Goal: Task Accomplishment & Management: Complete application form

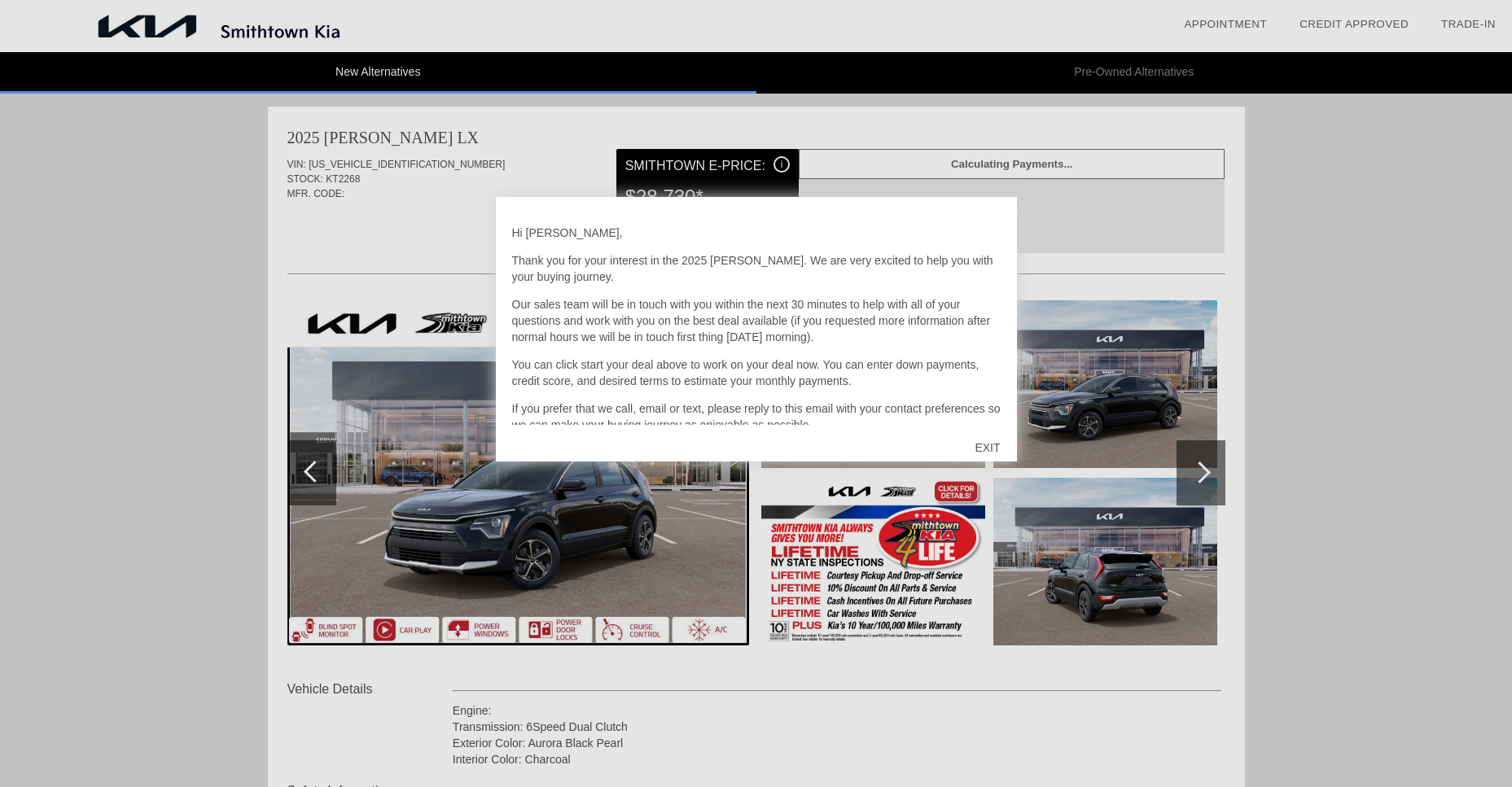
click at [978, 444] on div "EXIT" at bounding box center [987, 447] width 58 height 49
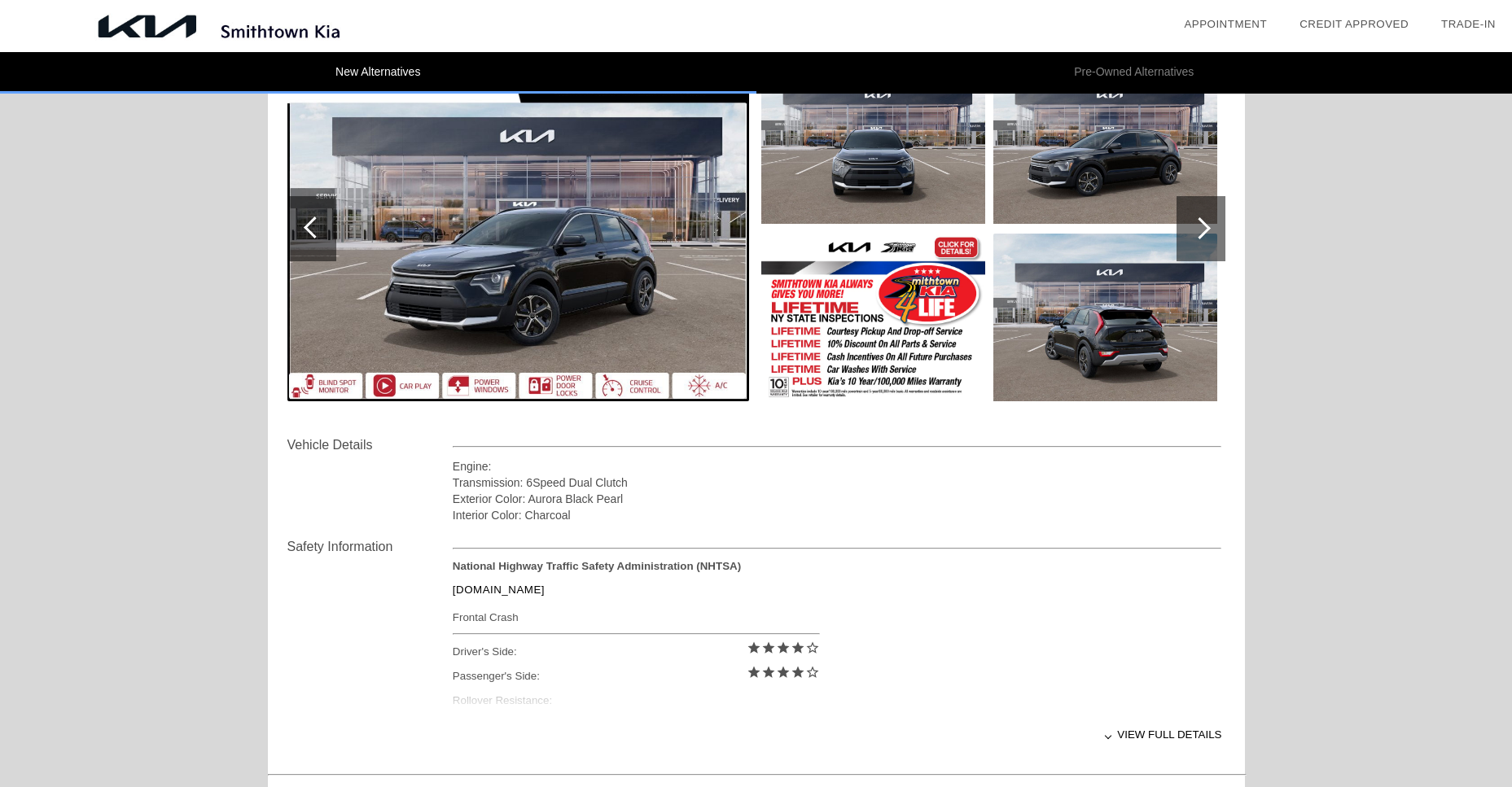
scroll to position [163, 0]
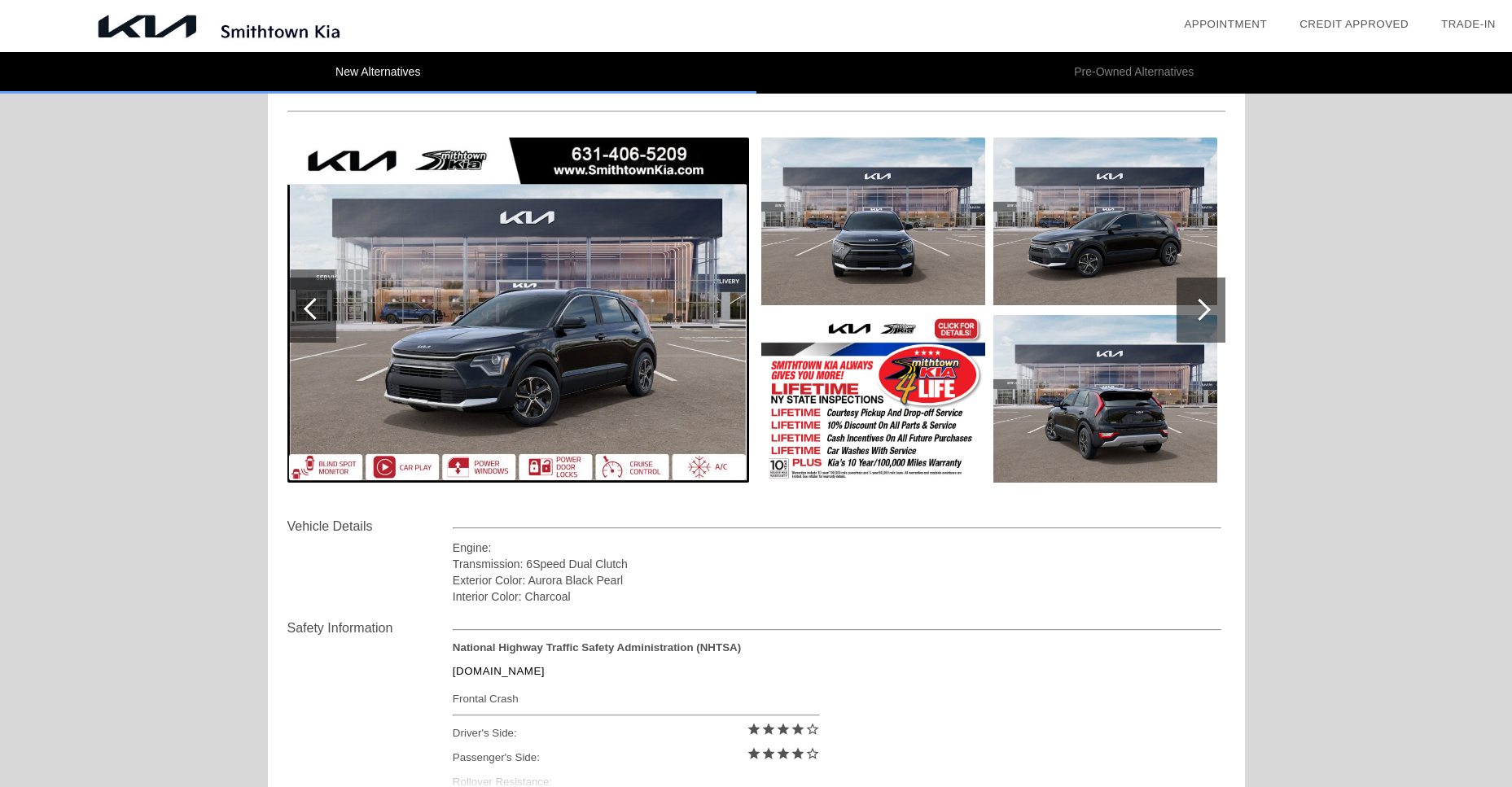
click at [528, 362] on img at bounding box center [518, 310] width 462 height 345
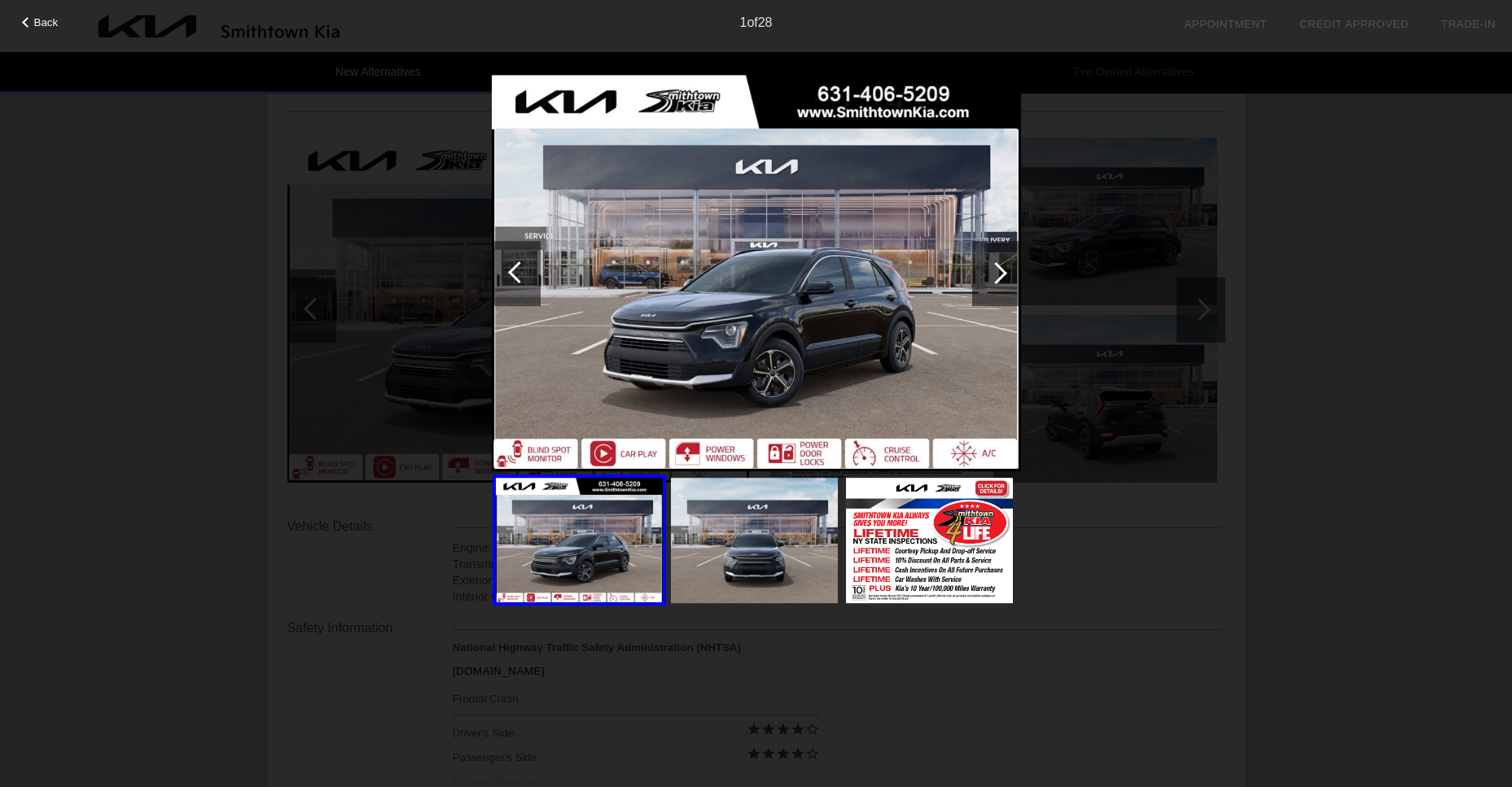
click at [994, 270] on div at bounding box center [996, 273] width 22 height 22
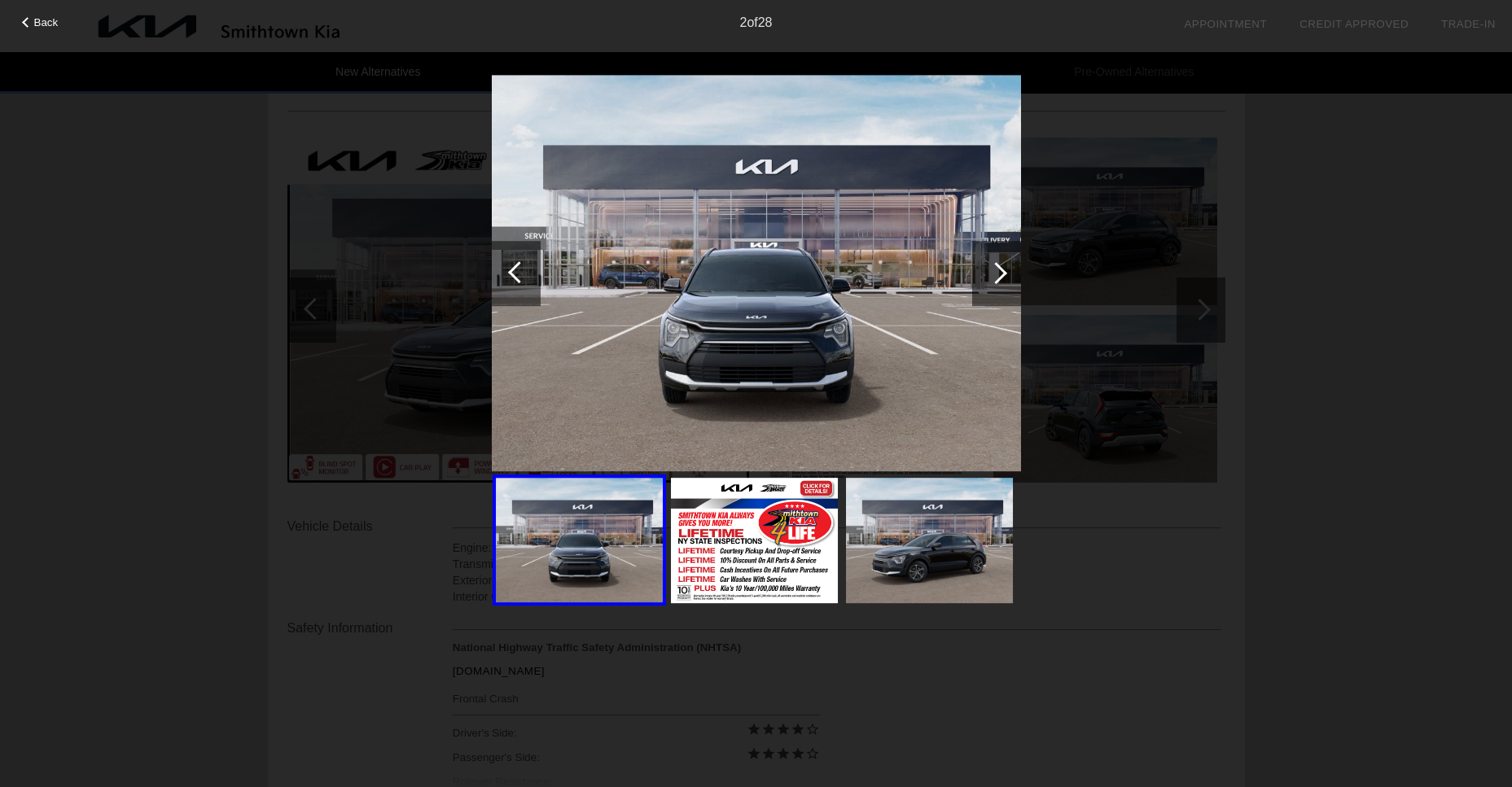
click at [989, 271] on div at bounding box center [996, 273] width 22 height 22
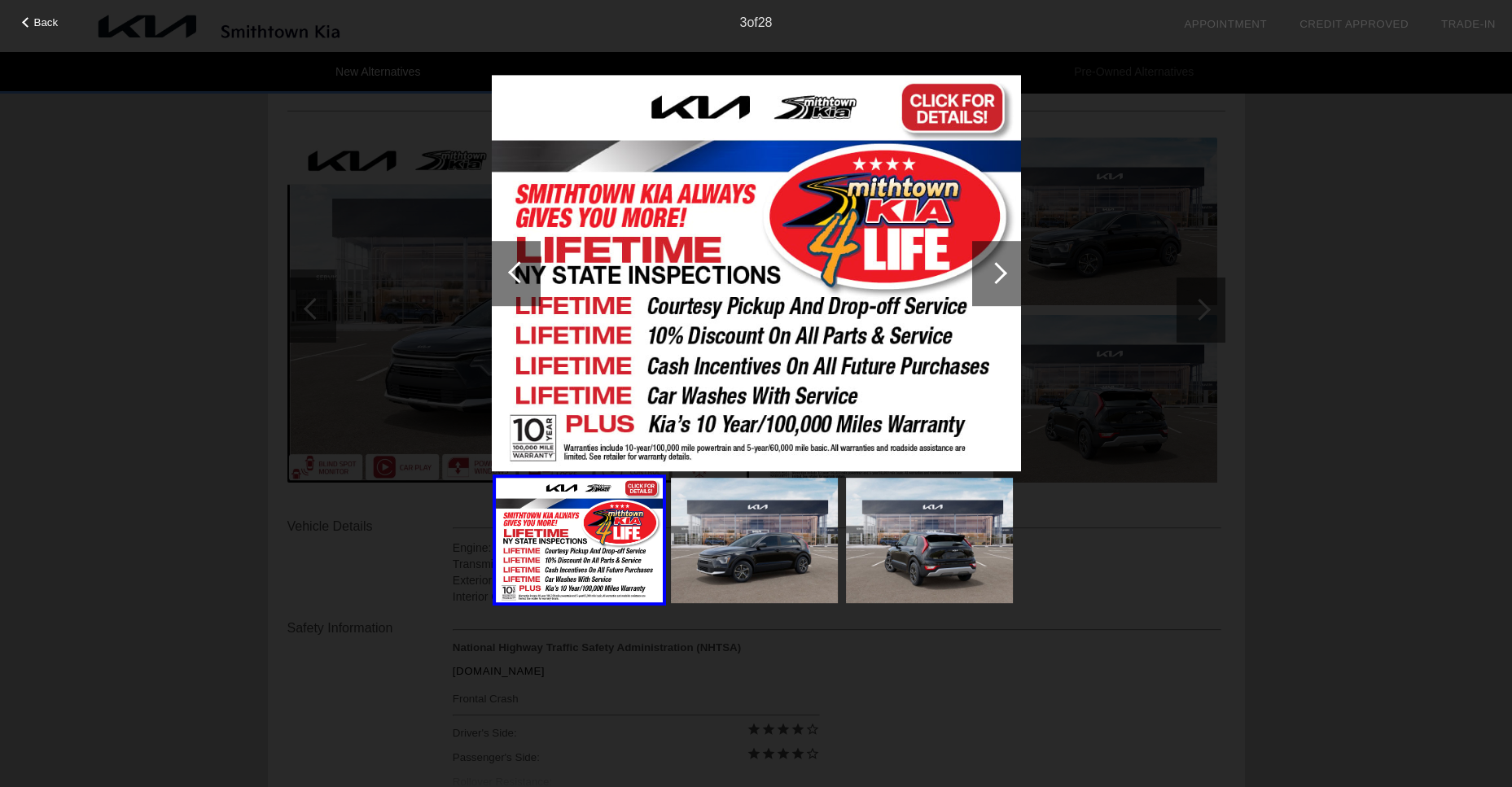
click at [994, 272] on div at bounding box center [996, 273] width 22 height 22
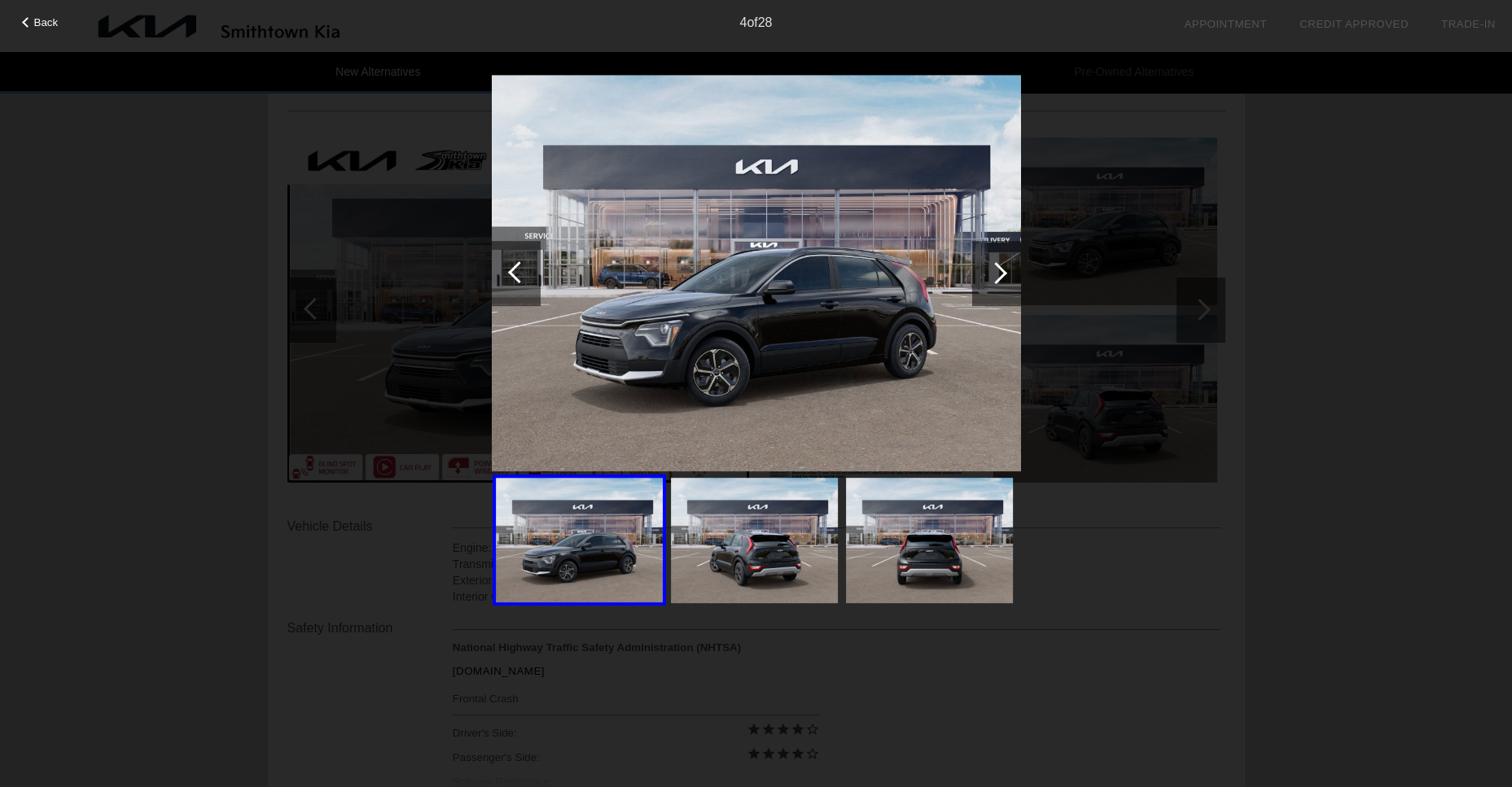
click at [994, 272] on div at bounding box center [996, 273] width 22 height 22
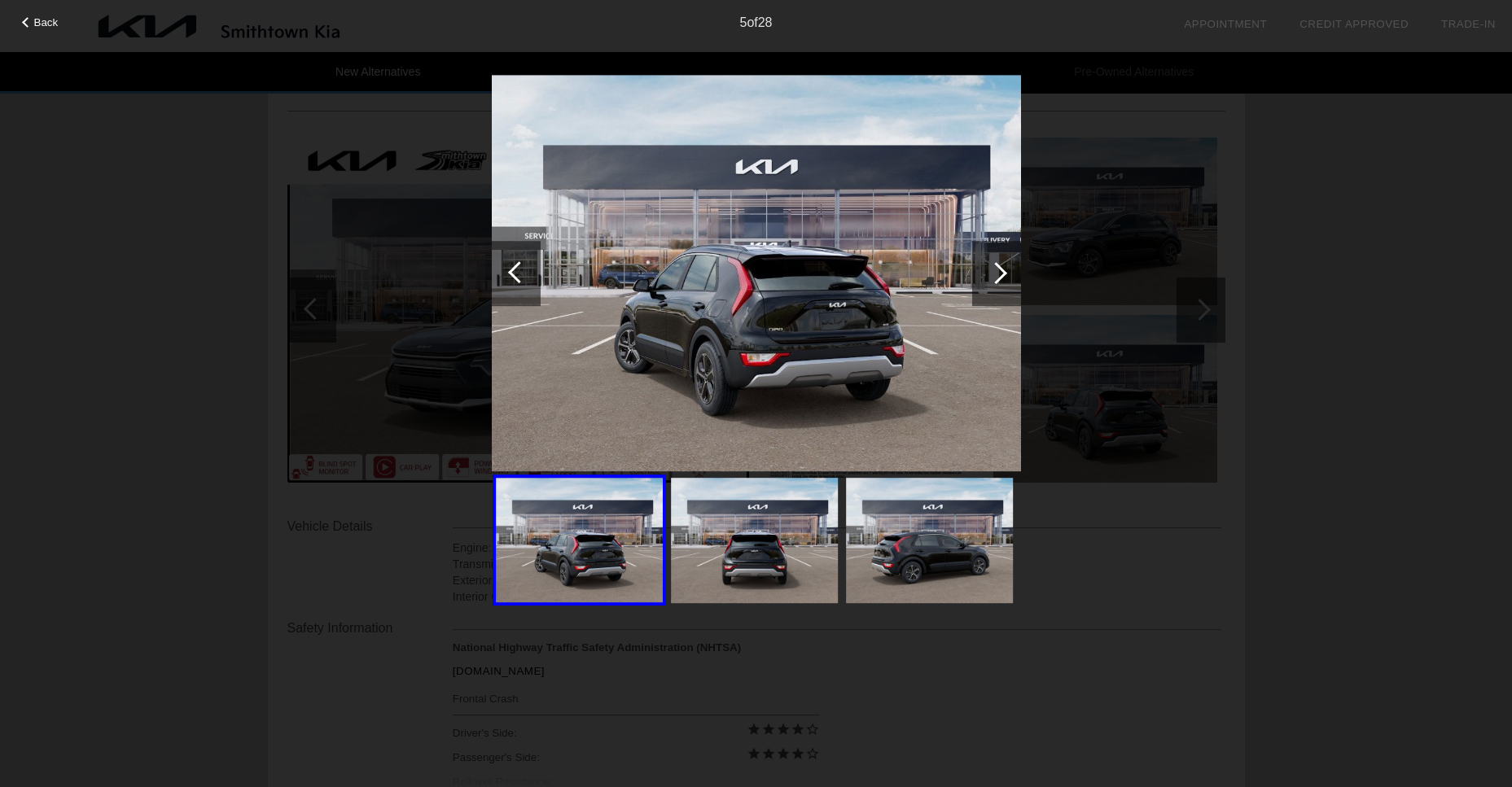
click at [994, 272] on div at bounding box center [996, 273] width 22 height 22
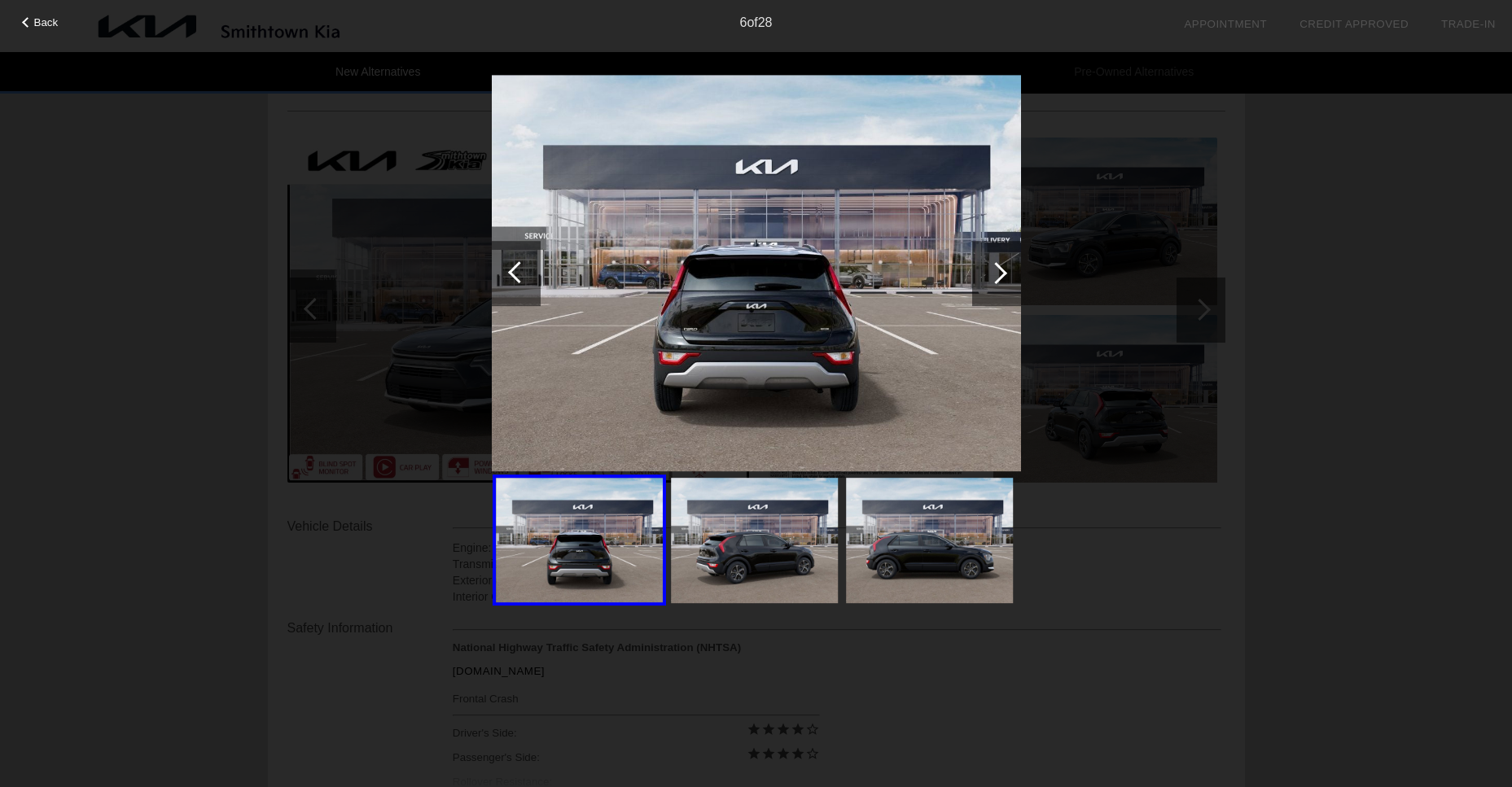
click at [994, 272] on div at bounding box center [996, 273] width 22 height 22
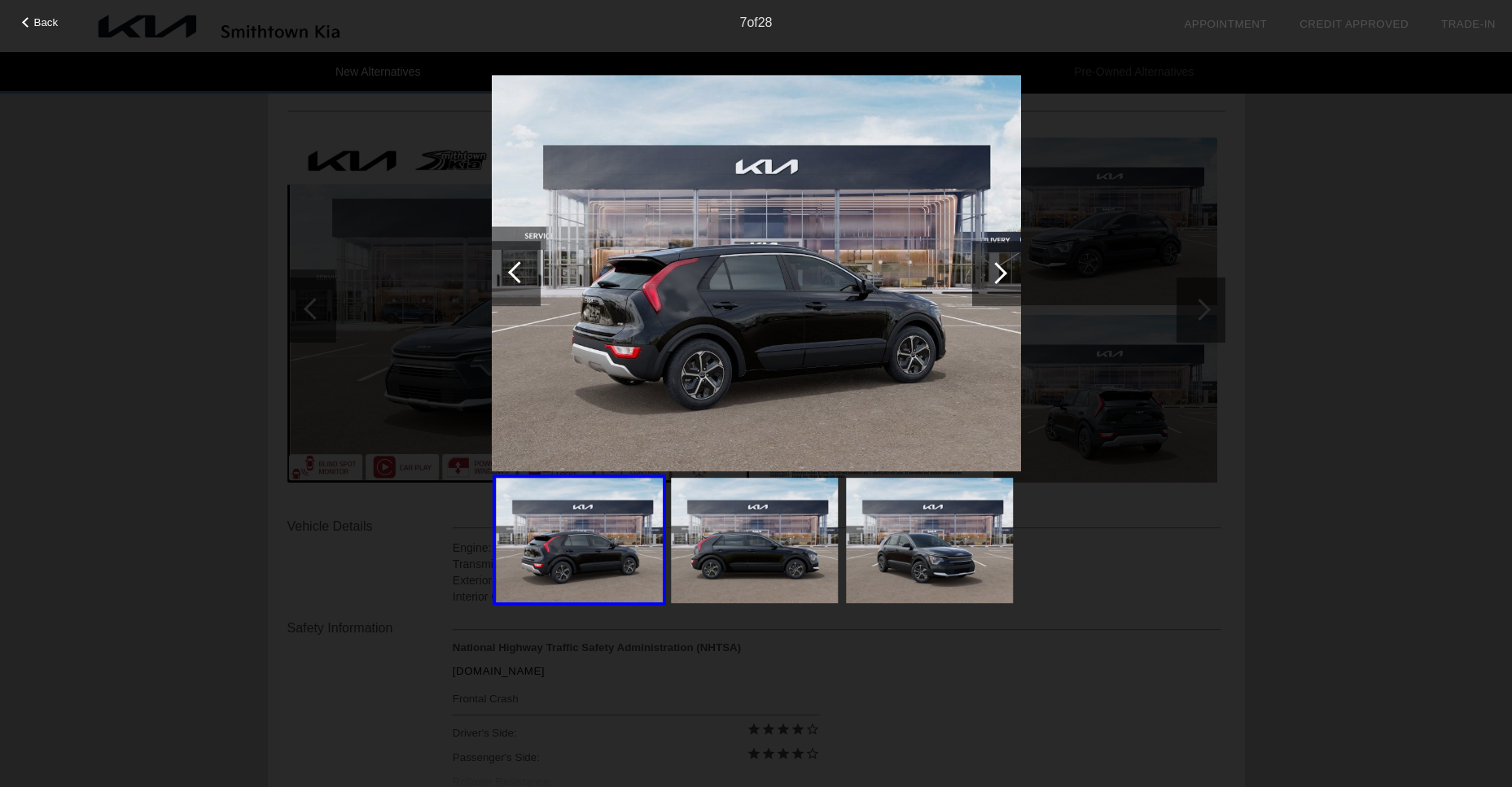
click at [994, 272] on div at bounding box center [996, 273] width 22 height 22
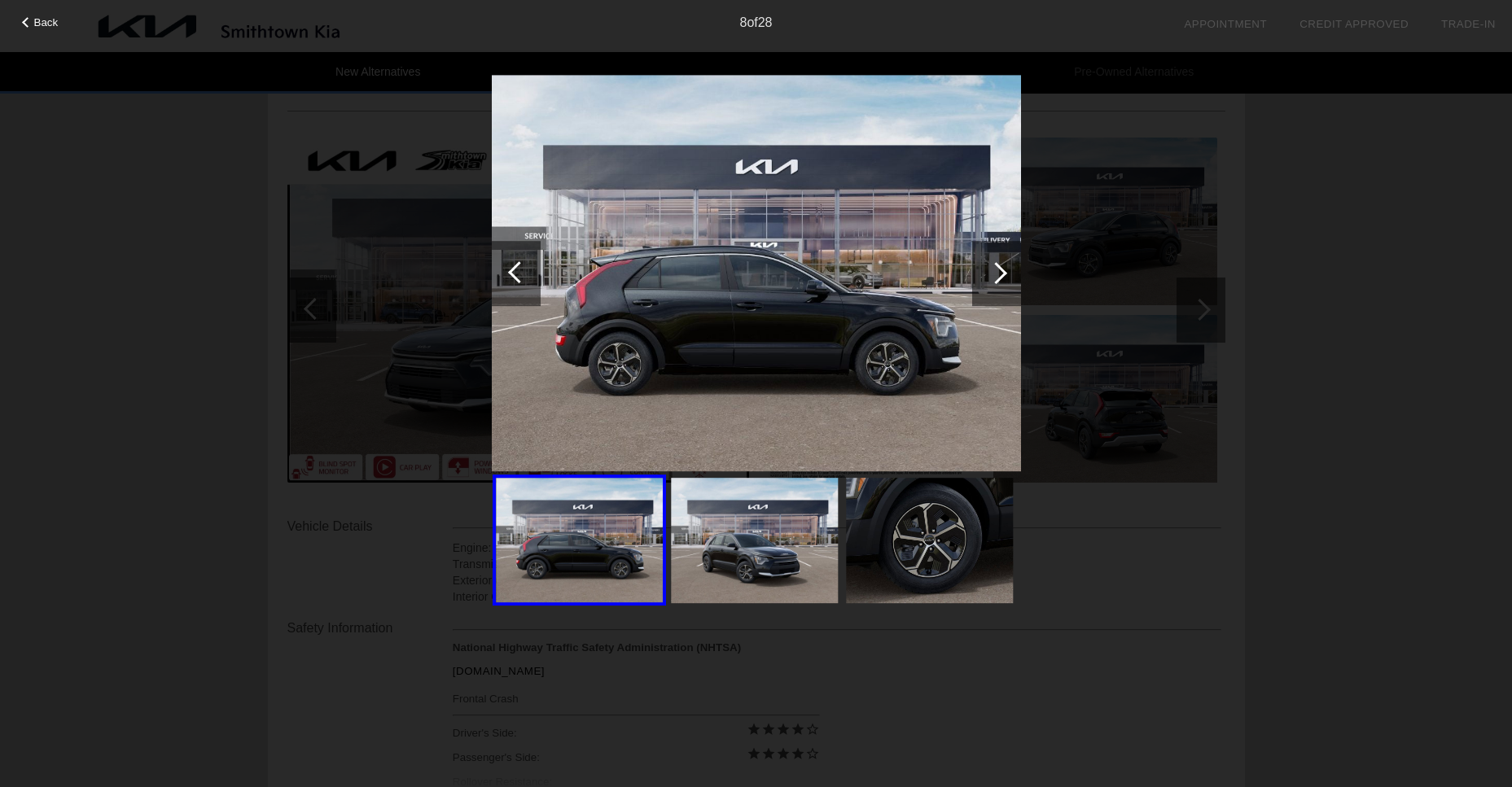
click at [994, 272] on div at bounding box center [996, 273] width 22 height 22
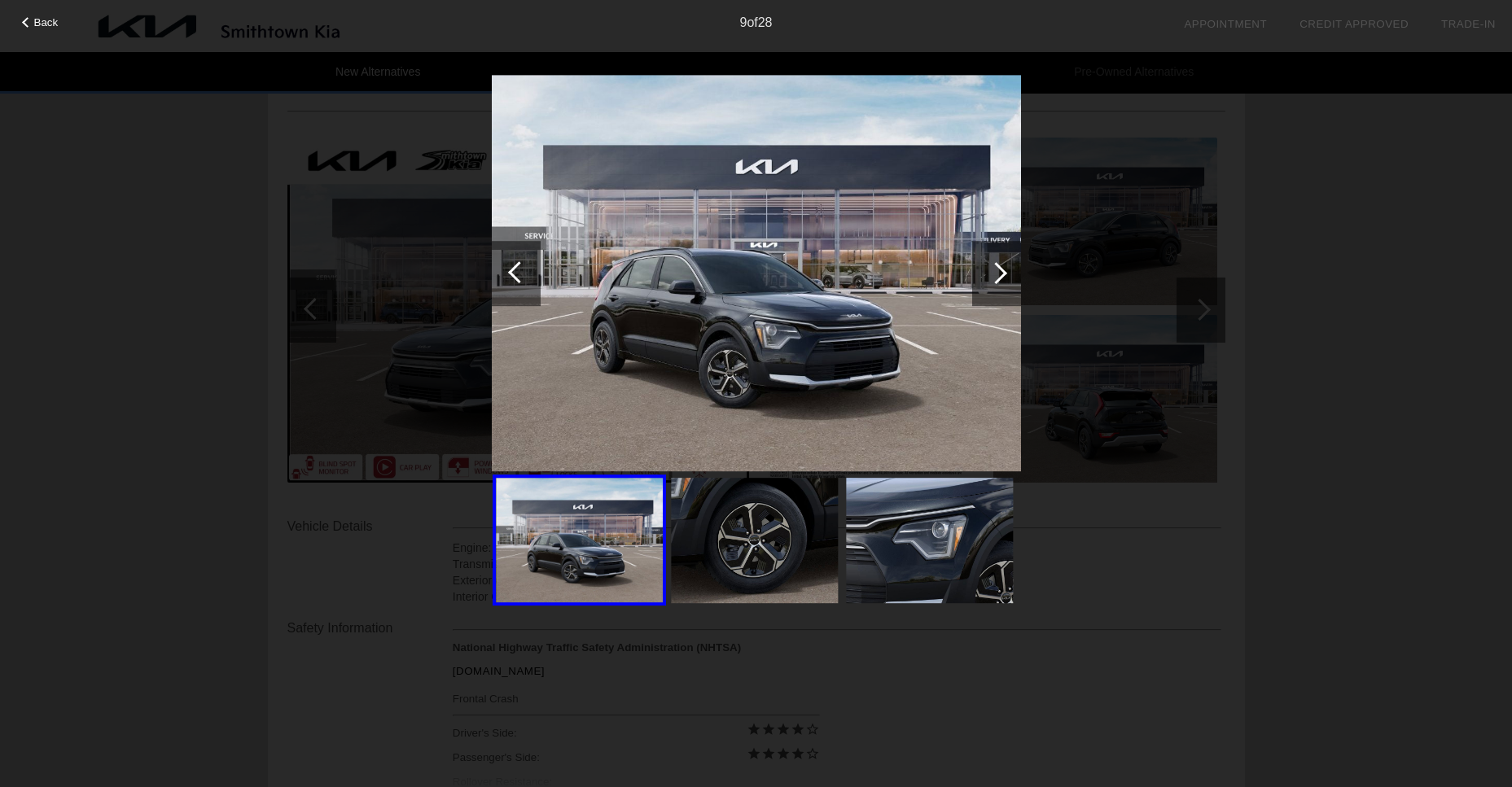
click at [994, 272] on div at bounding box center [996, 273] width 22 height 22
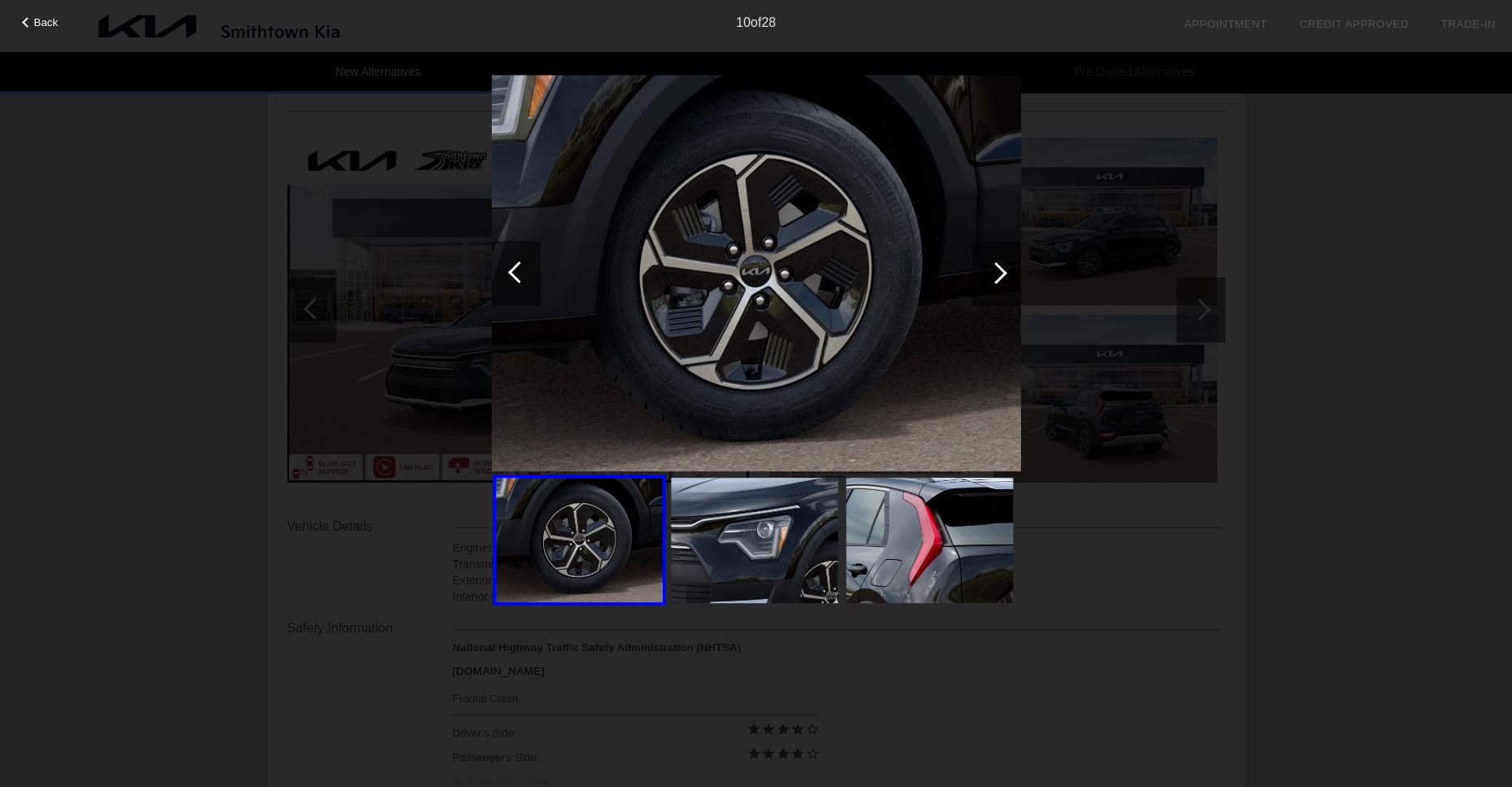
click at [994, 272] on div at bounding box center [996, 273] width 22 height 22
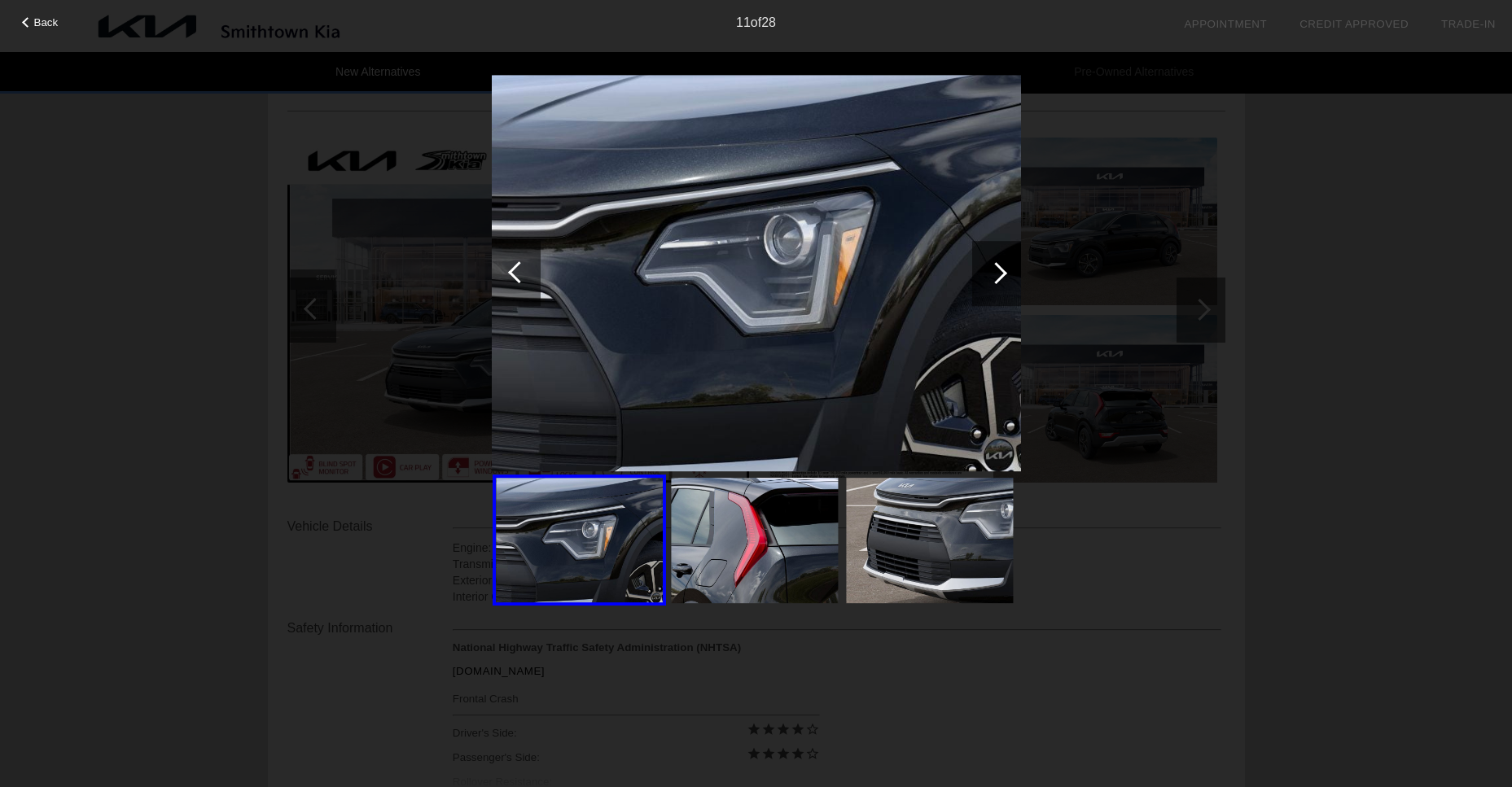
click at [994, 272] on div at bounding box center [996, 273] width 22 height 22
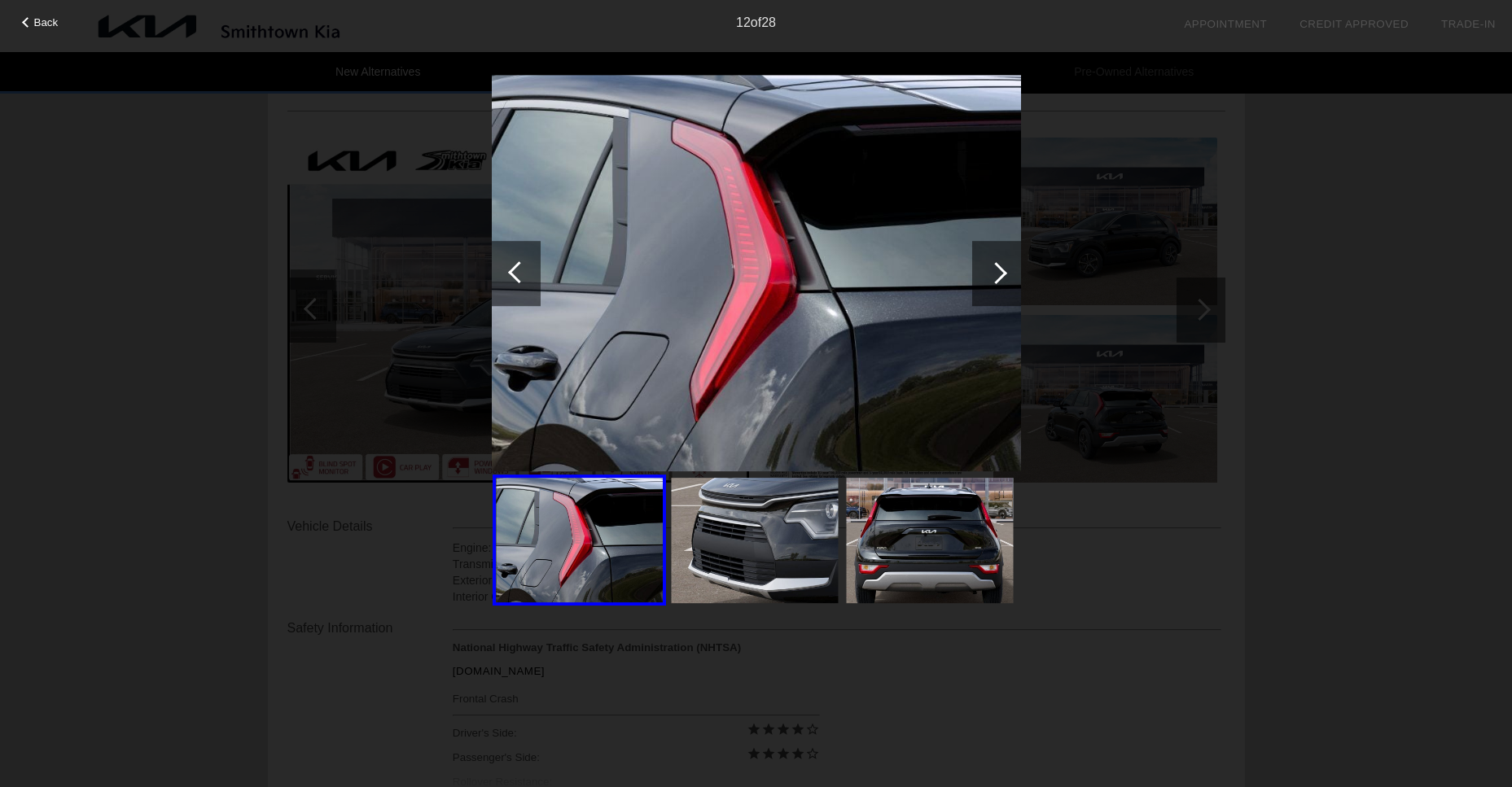
click at [994, 272] on div at bounding box center [996, 273] width 22 height 22
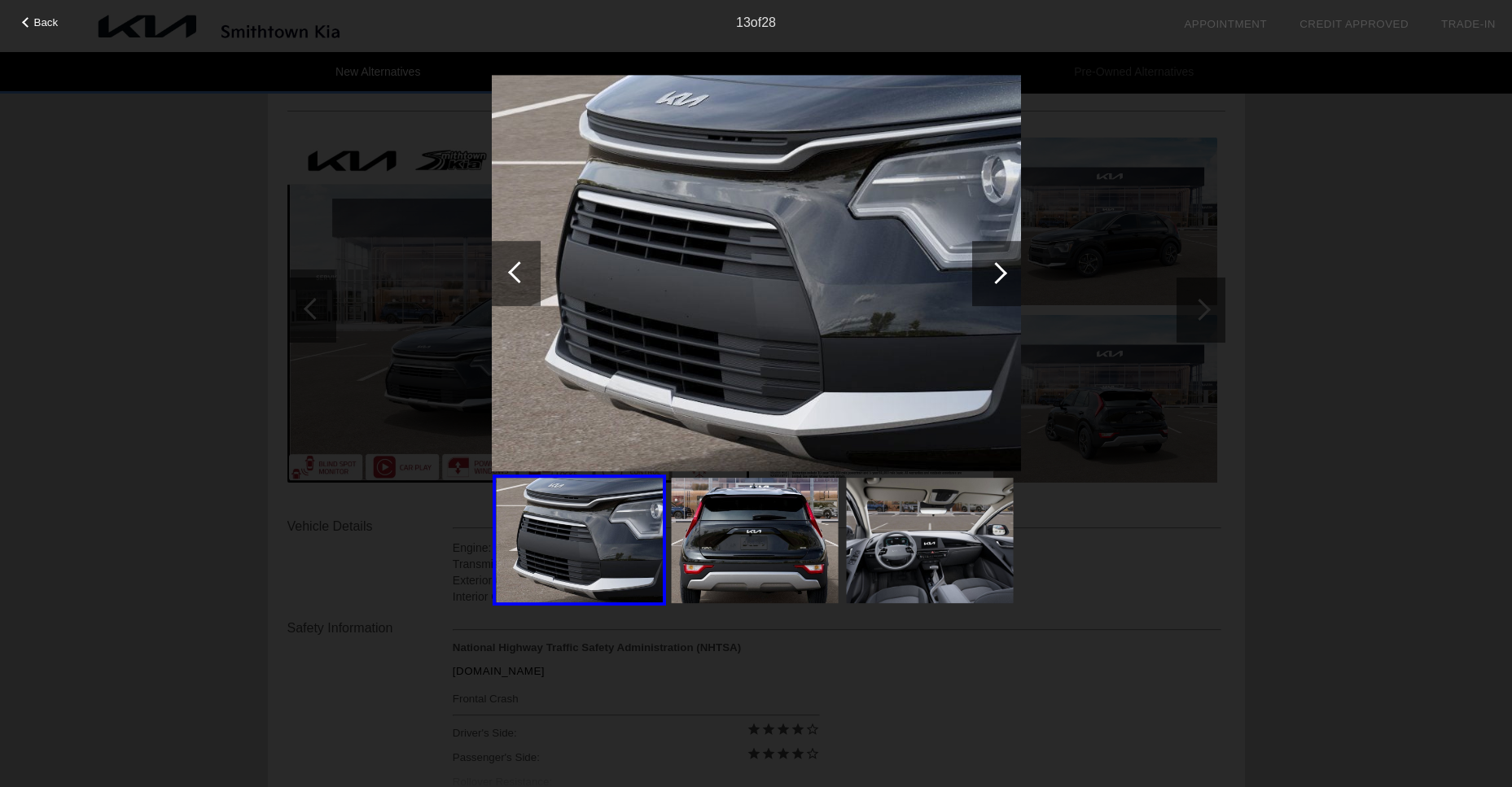
click at [994, 272] on div at bounding box center [996, 273] width 22 height 22
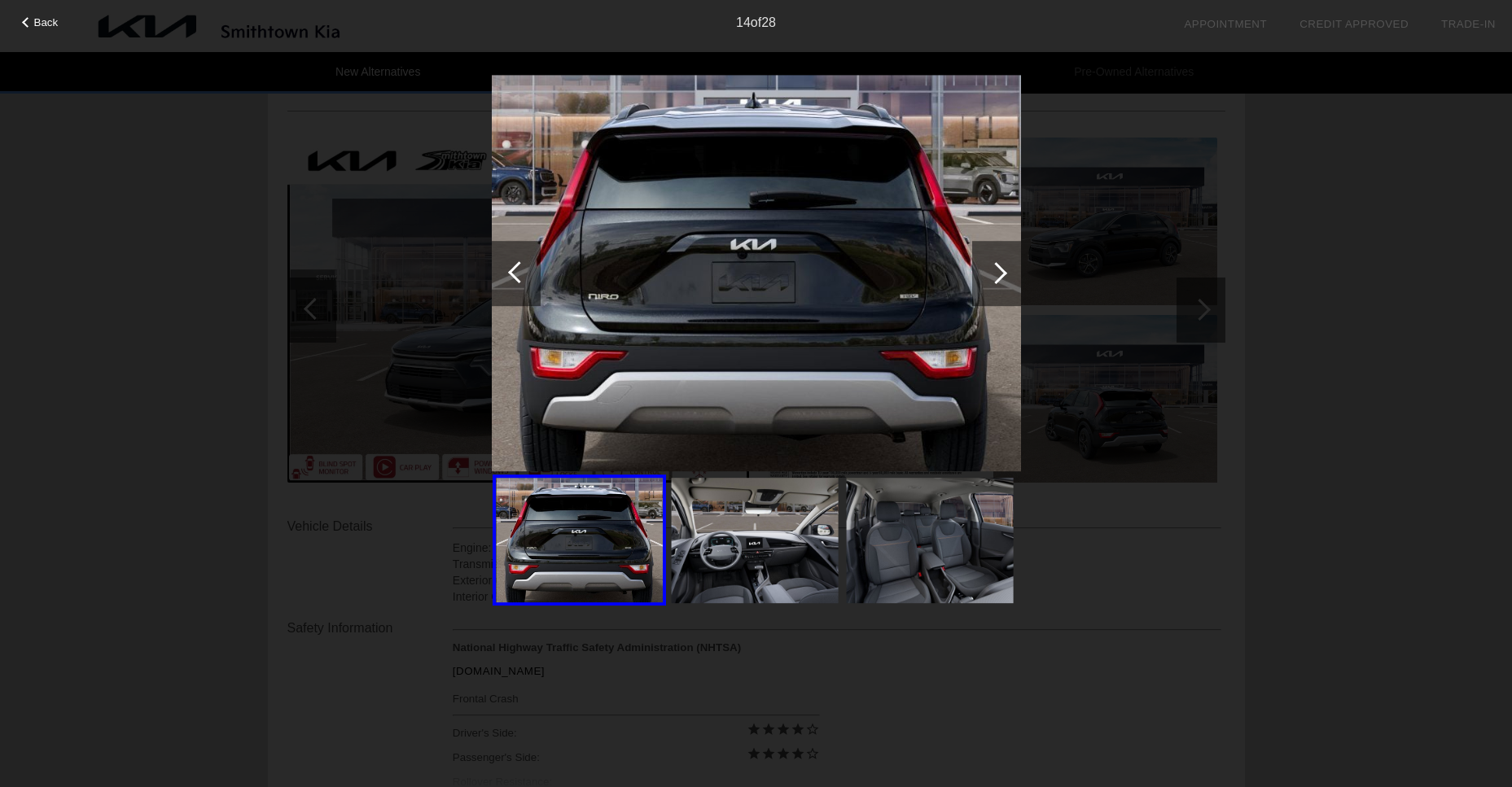
click at [748, 558] on img at bounding box center [754, 540] width 167 height 125
click at [996, 270] on div at bounding box center [996, 273] width 22 height 22
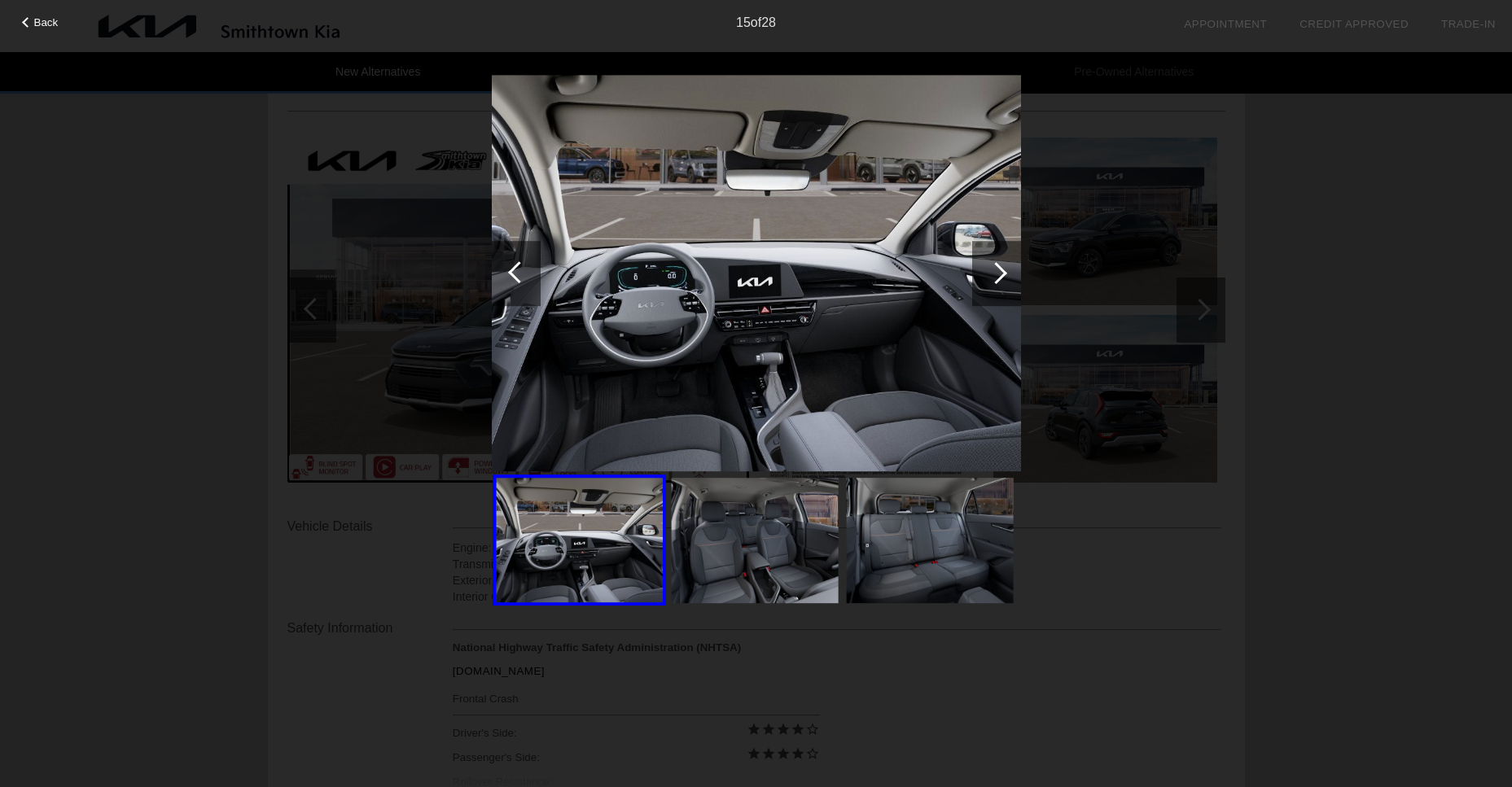
click at [996, 270] on div at bounding box center [996, 273] width 22 height 22
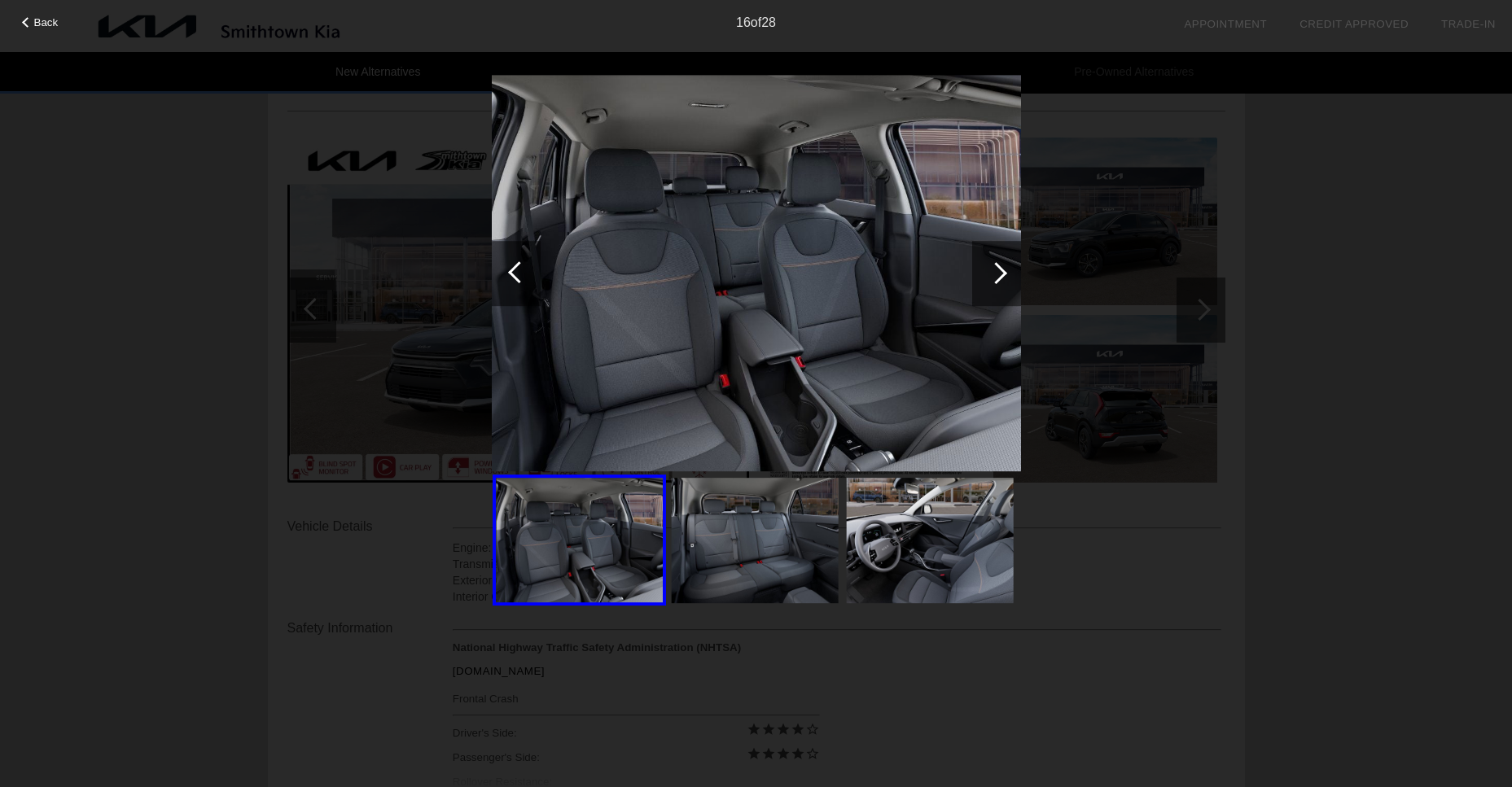
click at [996, 270] on div at bounding box center [996, 273] width 22 height 22
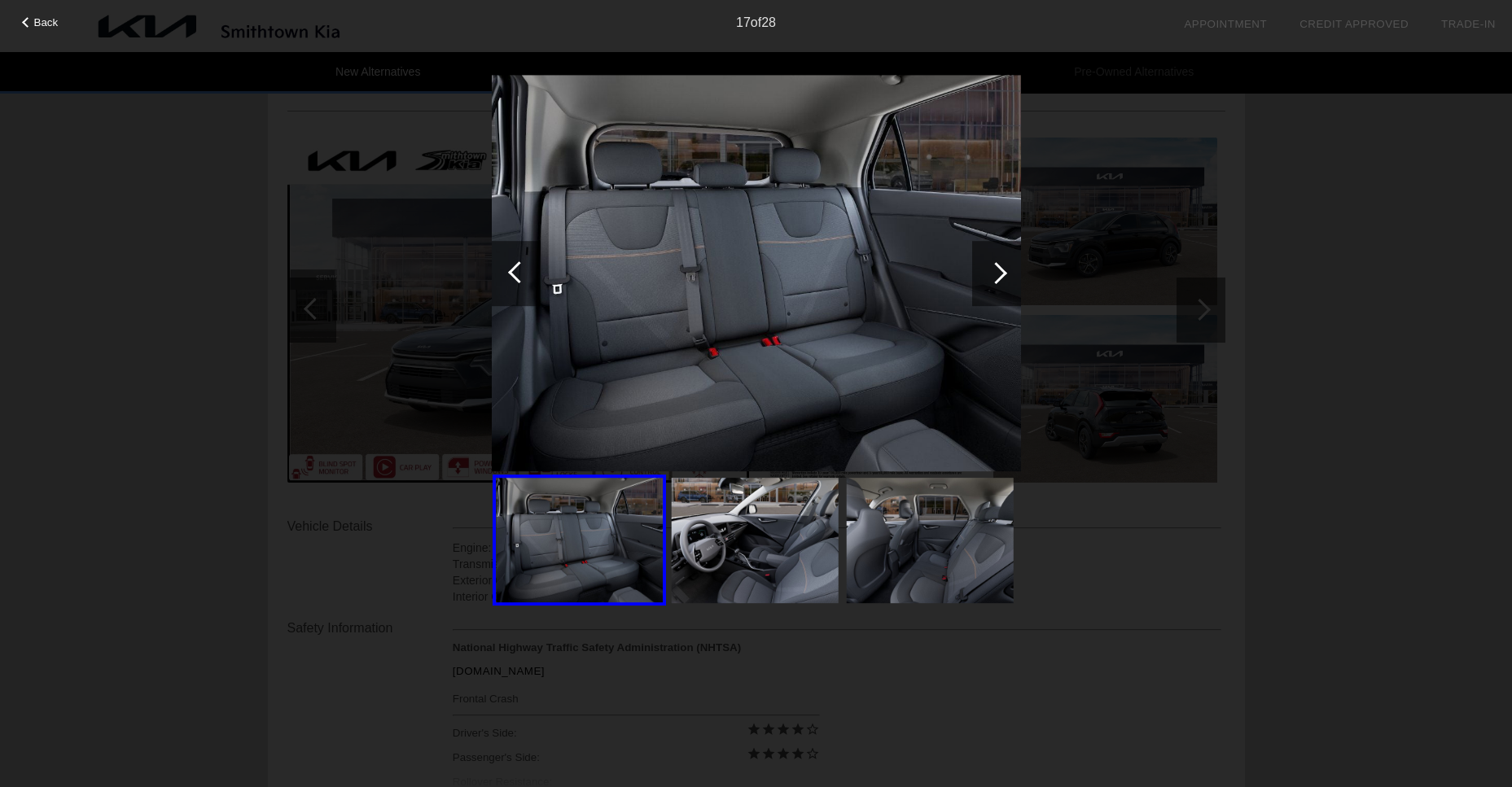
click at [996, 270] on div at bounding box center [996, 273] width 22 height 22
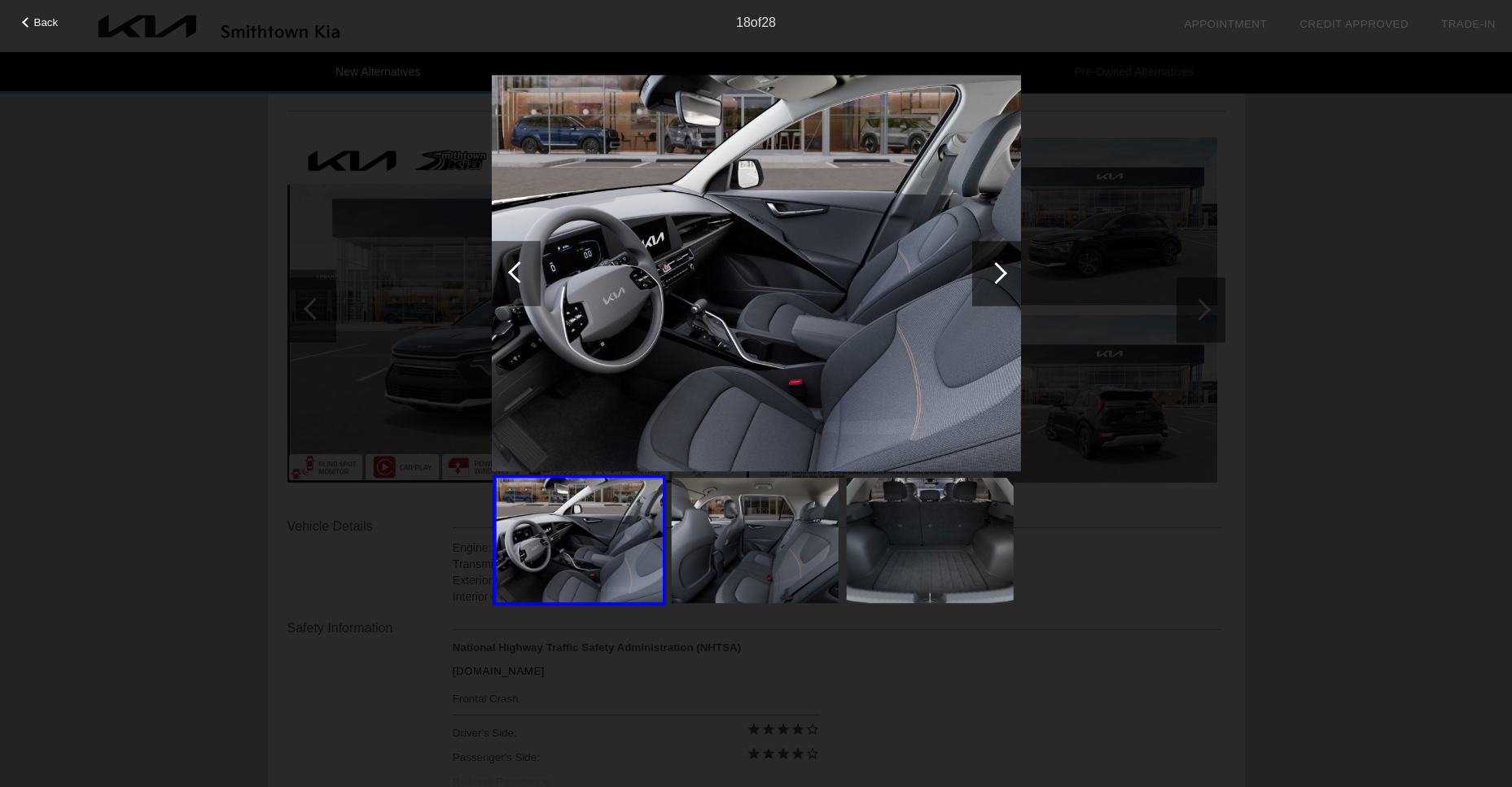
click at [996, 270] on div at bounding box center [996, 273] width 22 height 22
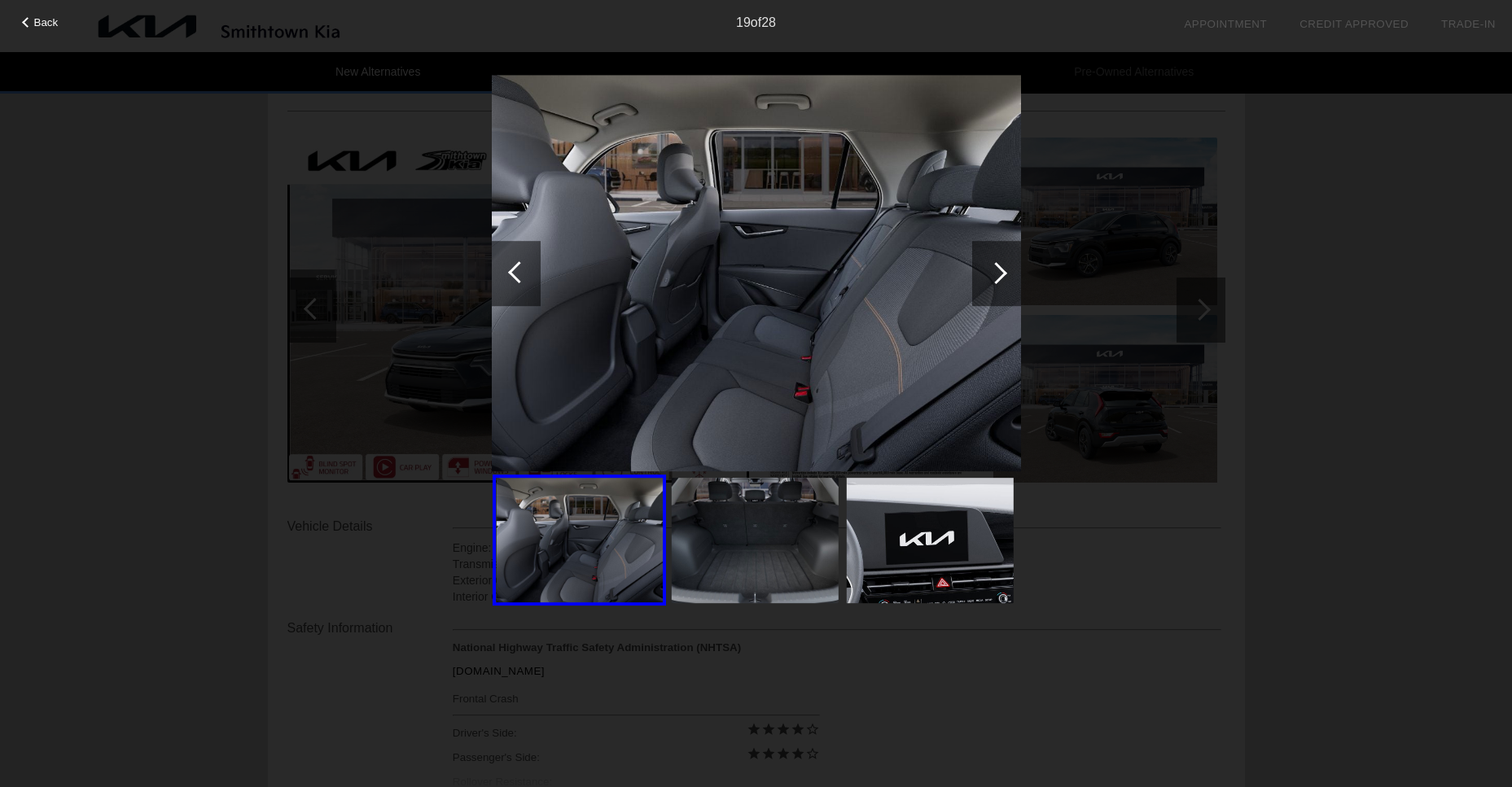
click at [519, 270] on div at bounding box center [519, 272] width 22 height 22
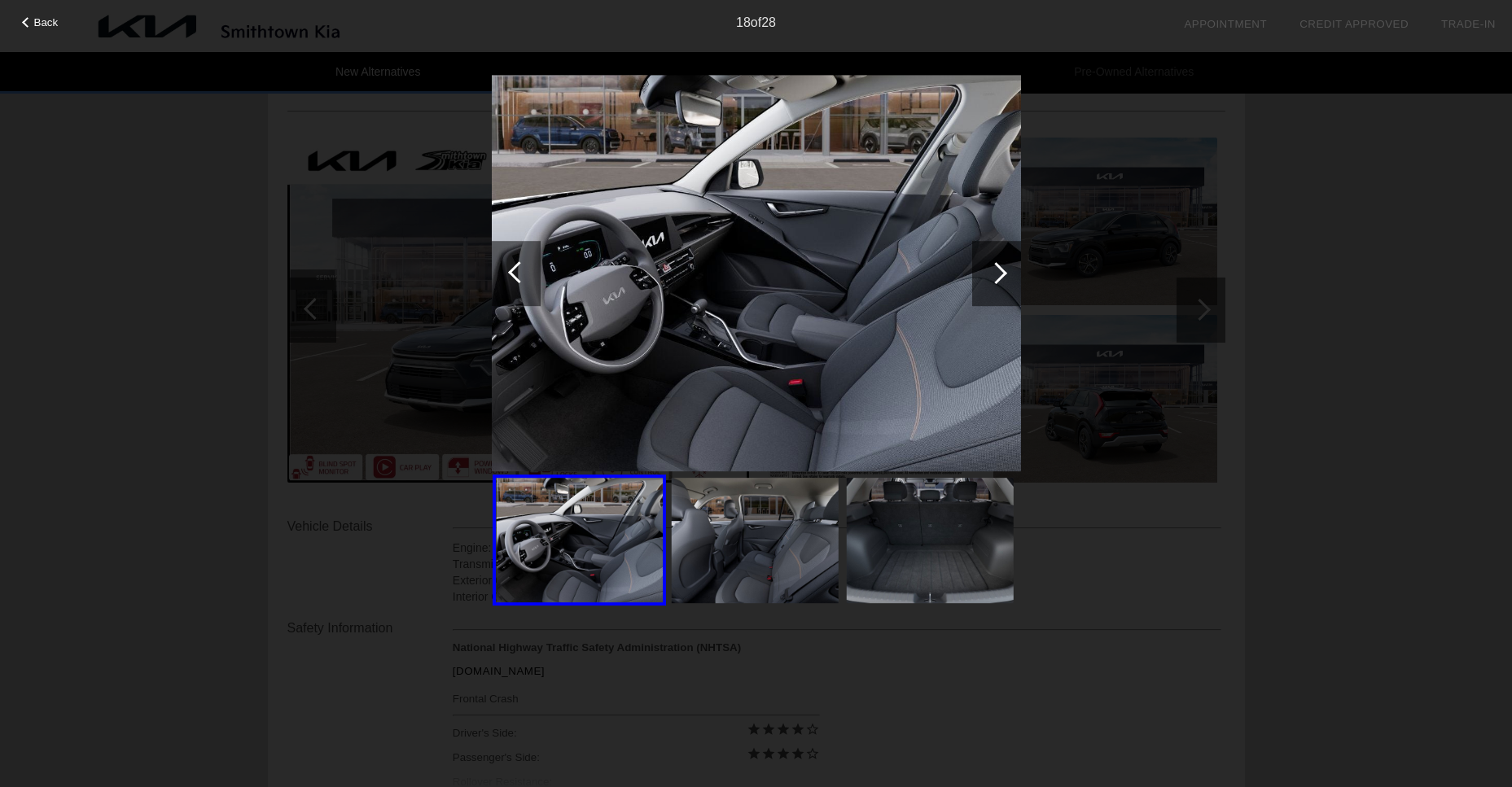
click at [996, 275] on div at bounding box center [996, 273] width 22 height 22
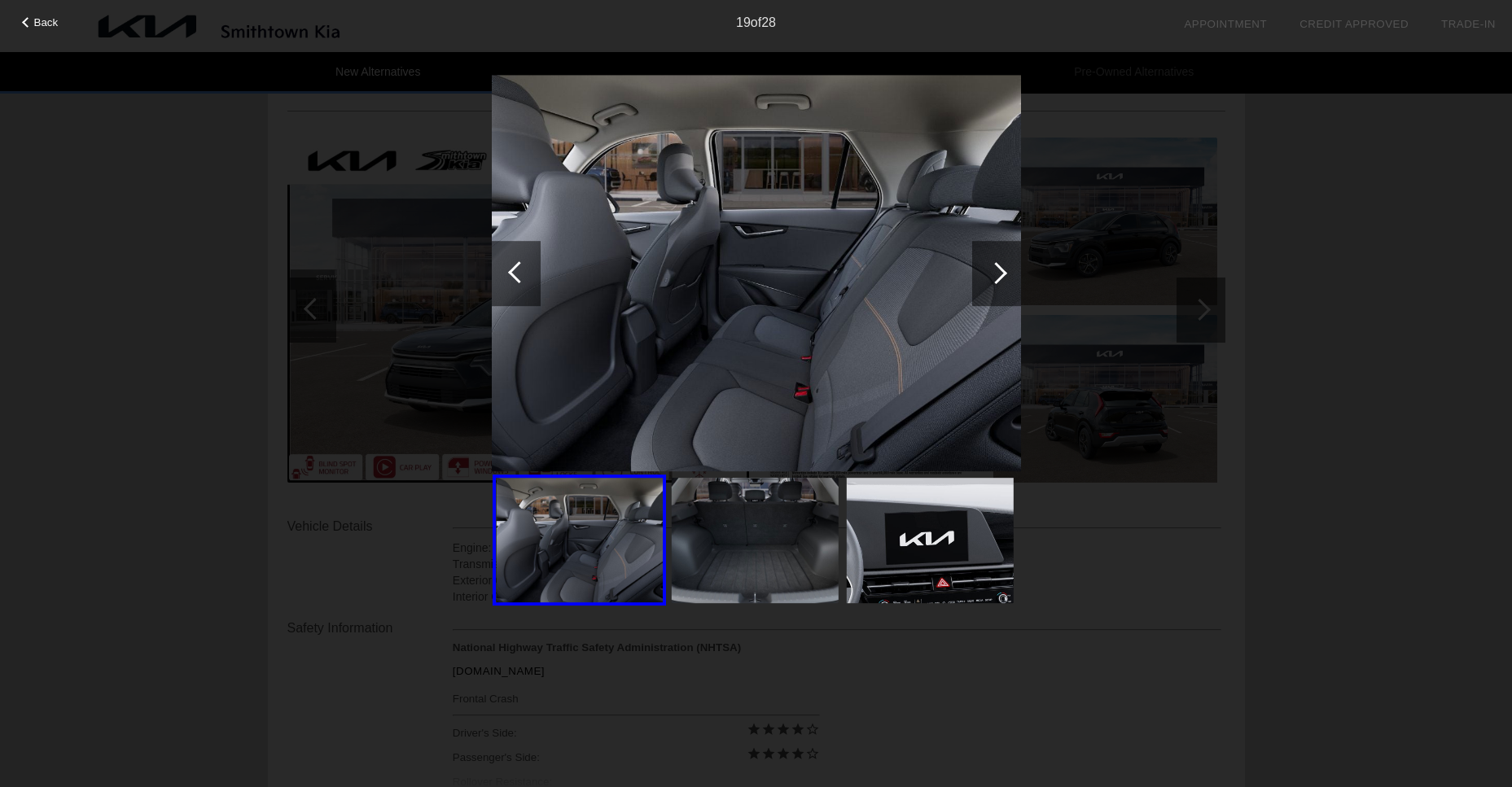
click at [996, 275] on div at bounding box center [996, 273] width 22 height 22
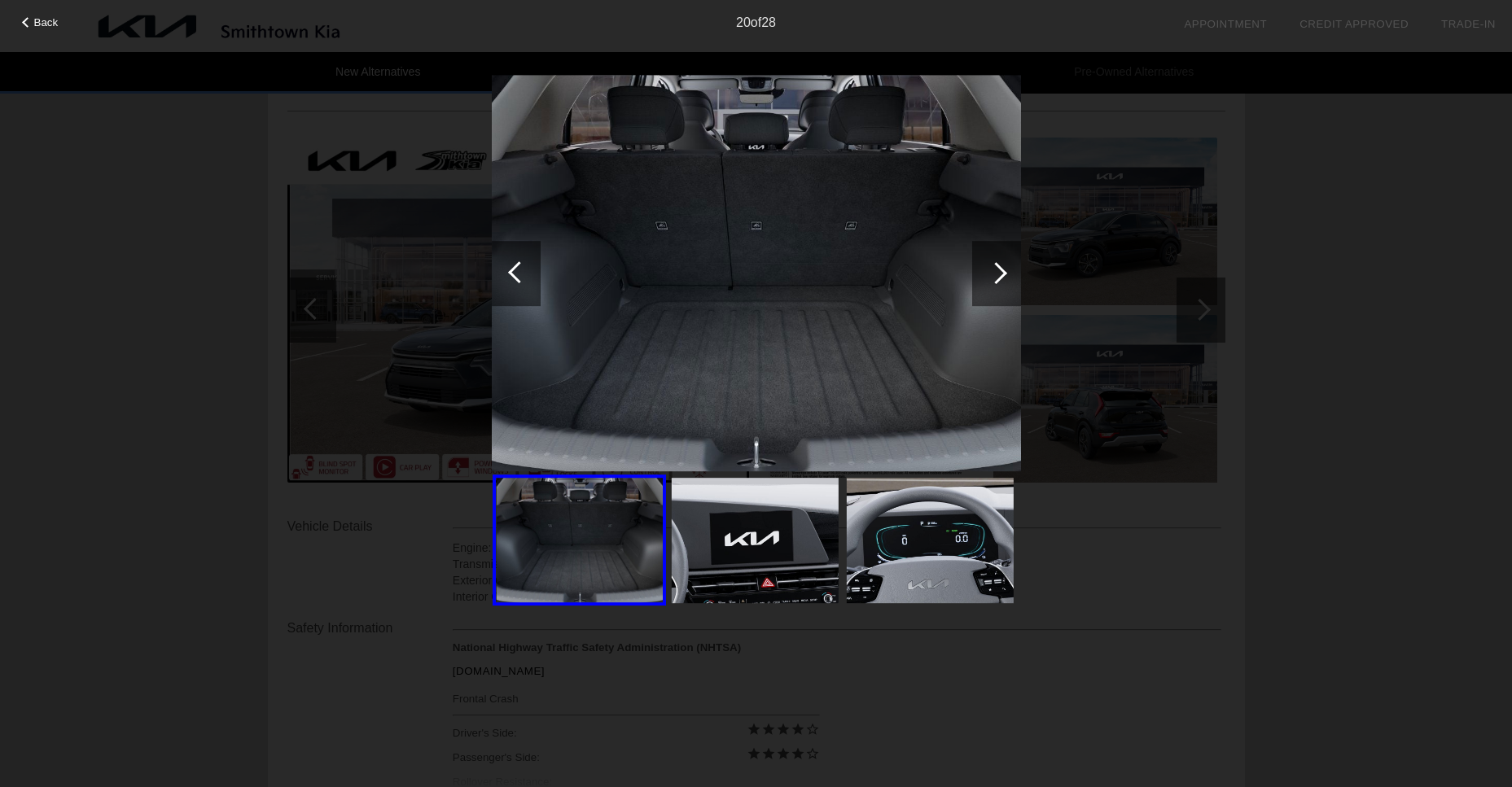
click at [996, 275] on div at bounding box center [996, 273] width 22 height 22
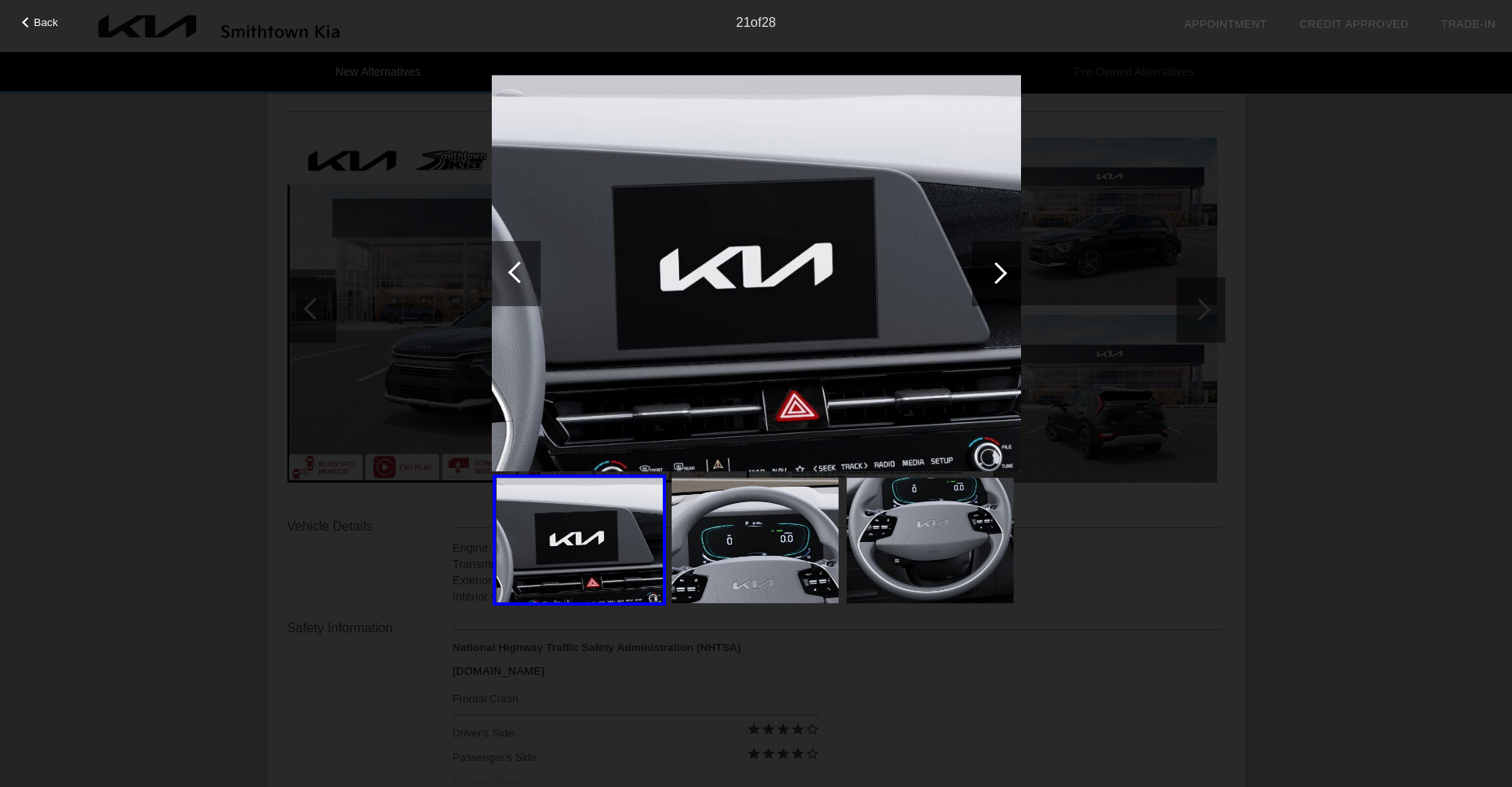
click at [996, 275] on div at bounding box center [996, 273] width 22 height 22
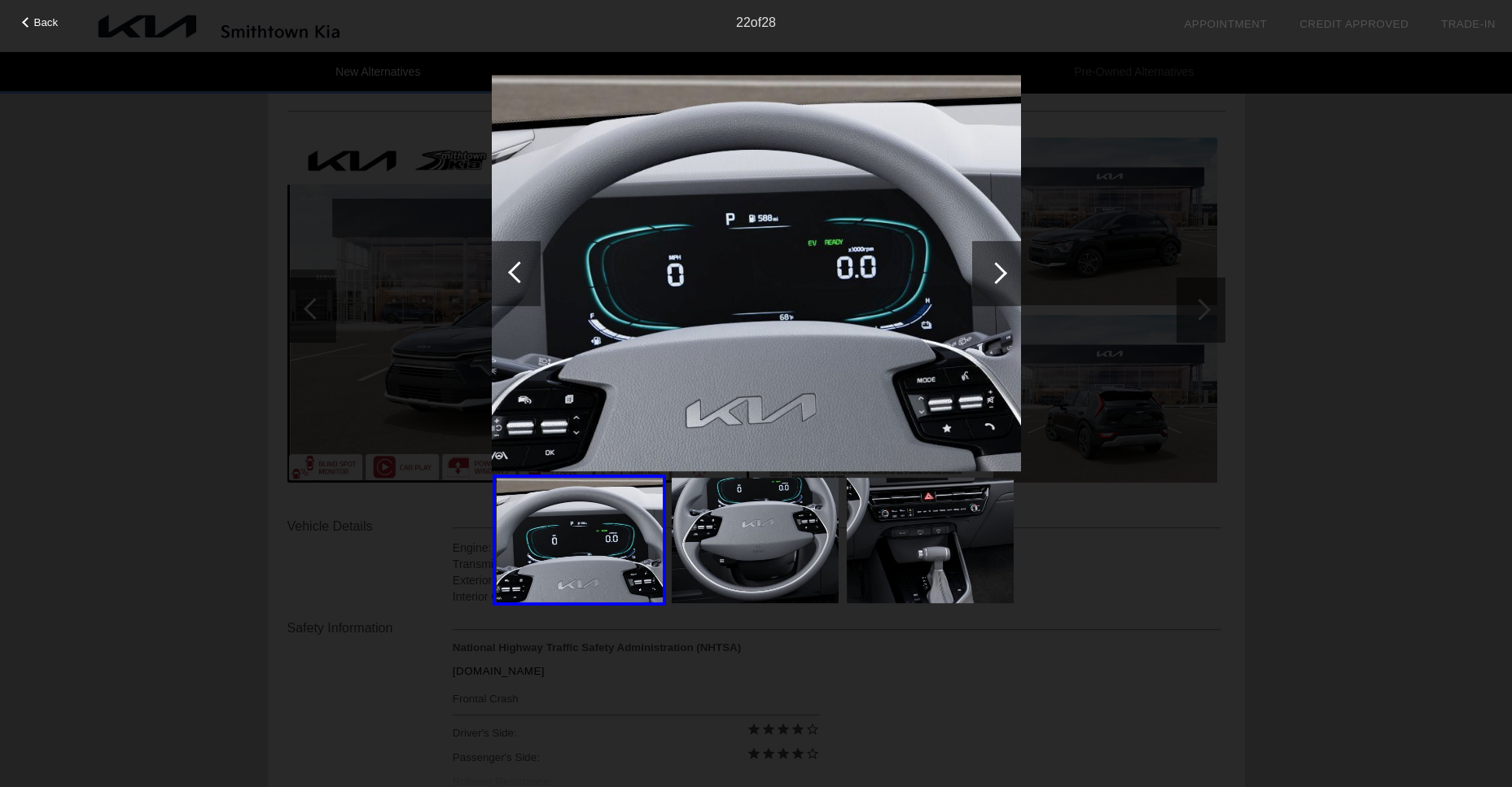
click at [996, 275] on div at bounding box center [996, 273] width 22 height 22
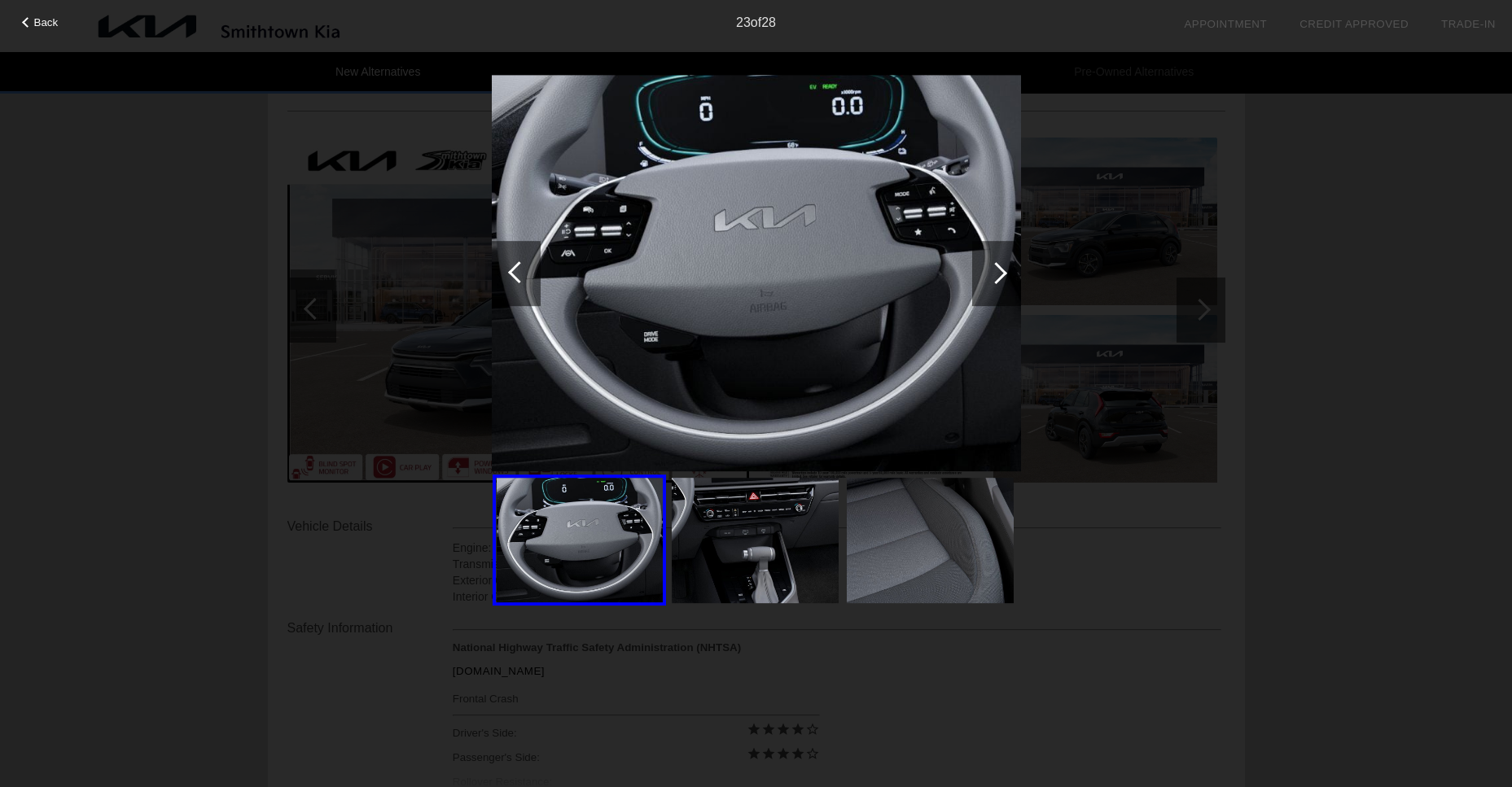
click at [996, 275] on div at bounding box center [996, 273] width 22 height 22
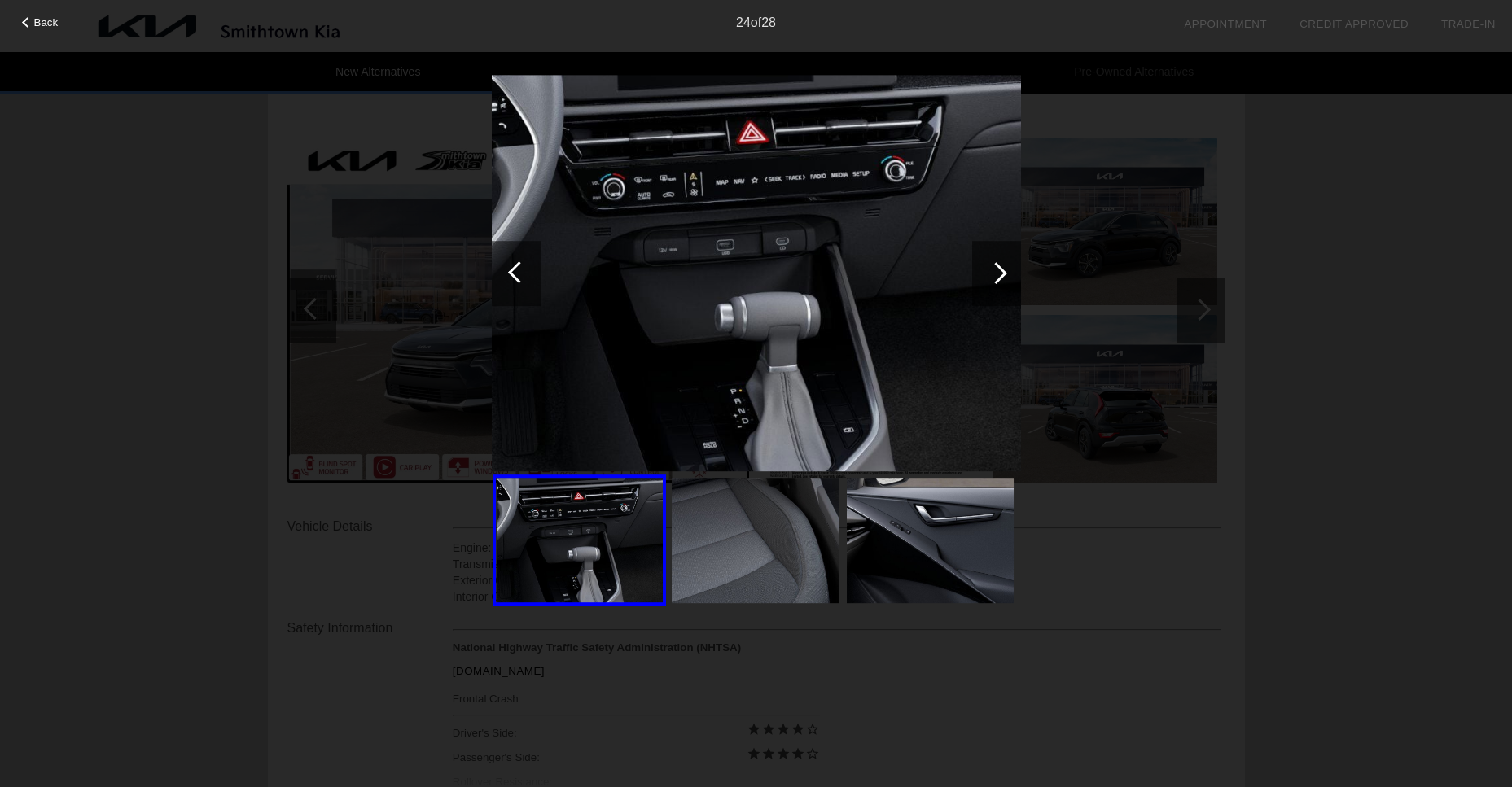
click at [996, 275] on div at bounding box center [996, 273] width 22 height 22
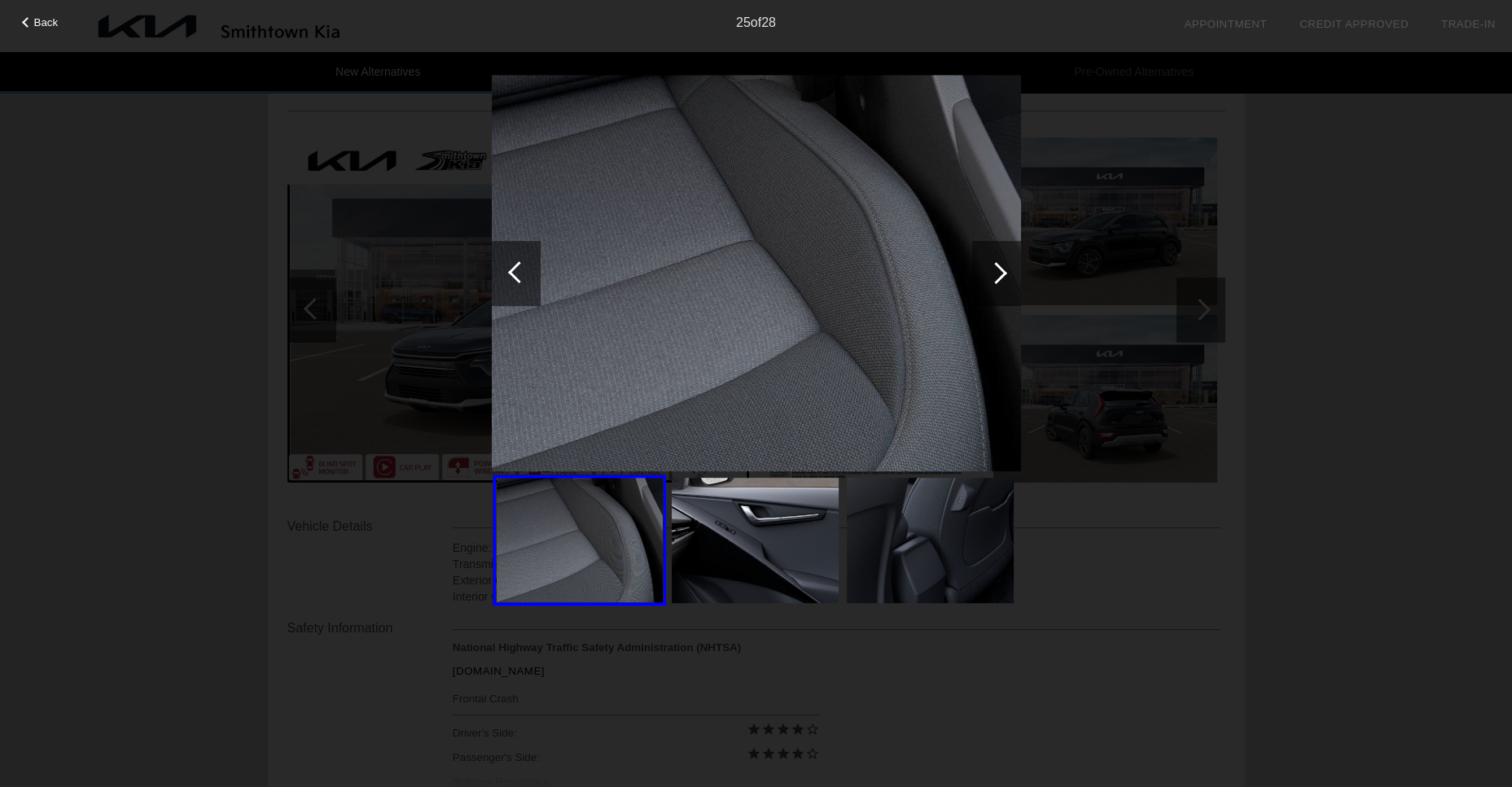
click at [996, 275] on div at bounding box center [996, 273] width 22 height 22
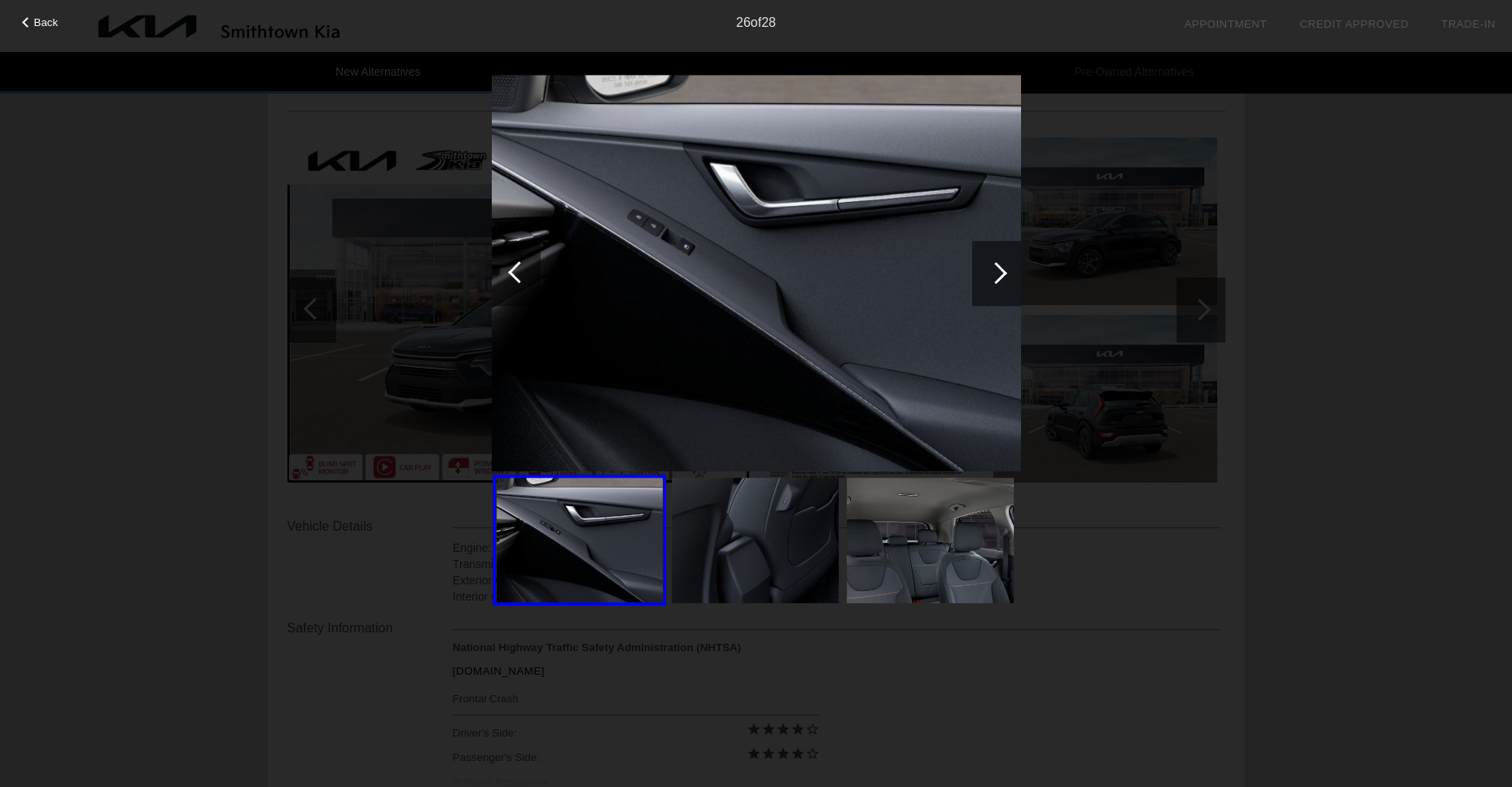
click at [996, 275] on div at bounding box center [996, 273] width 22 height 22
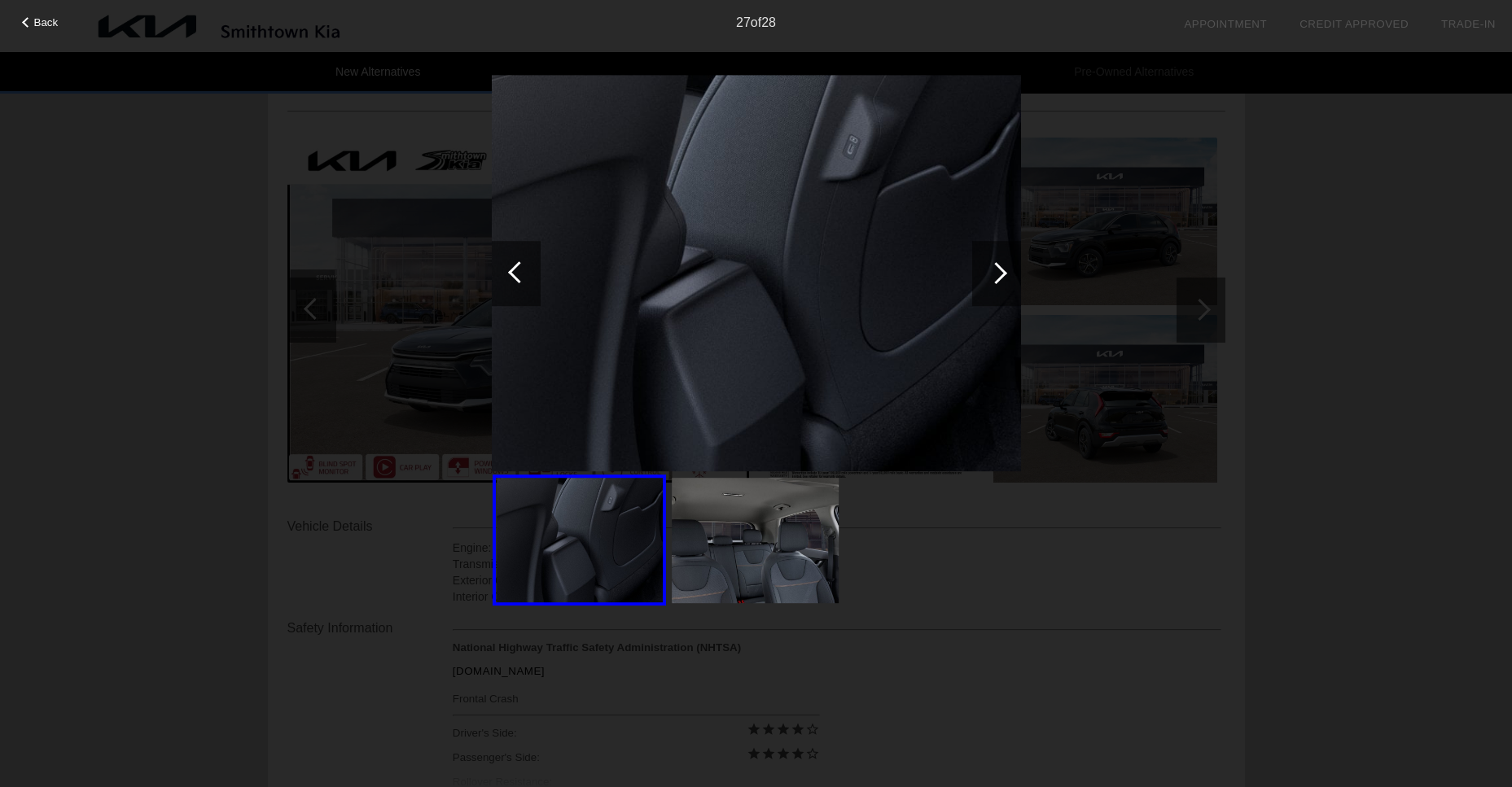
click at [996, 275] on div at bounding box center [996, 273] width 22 height 22
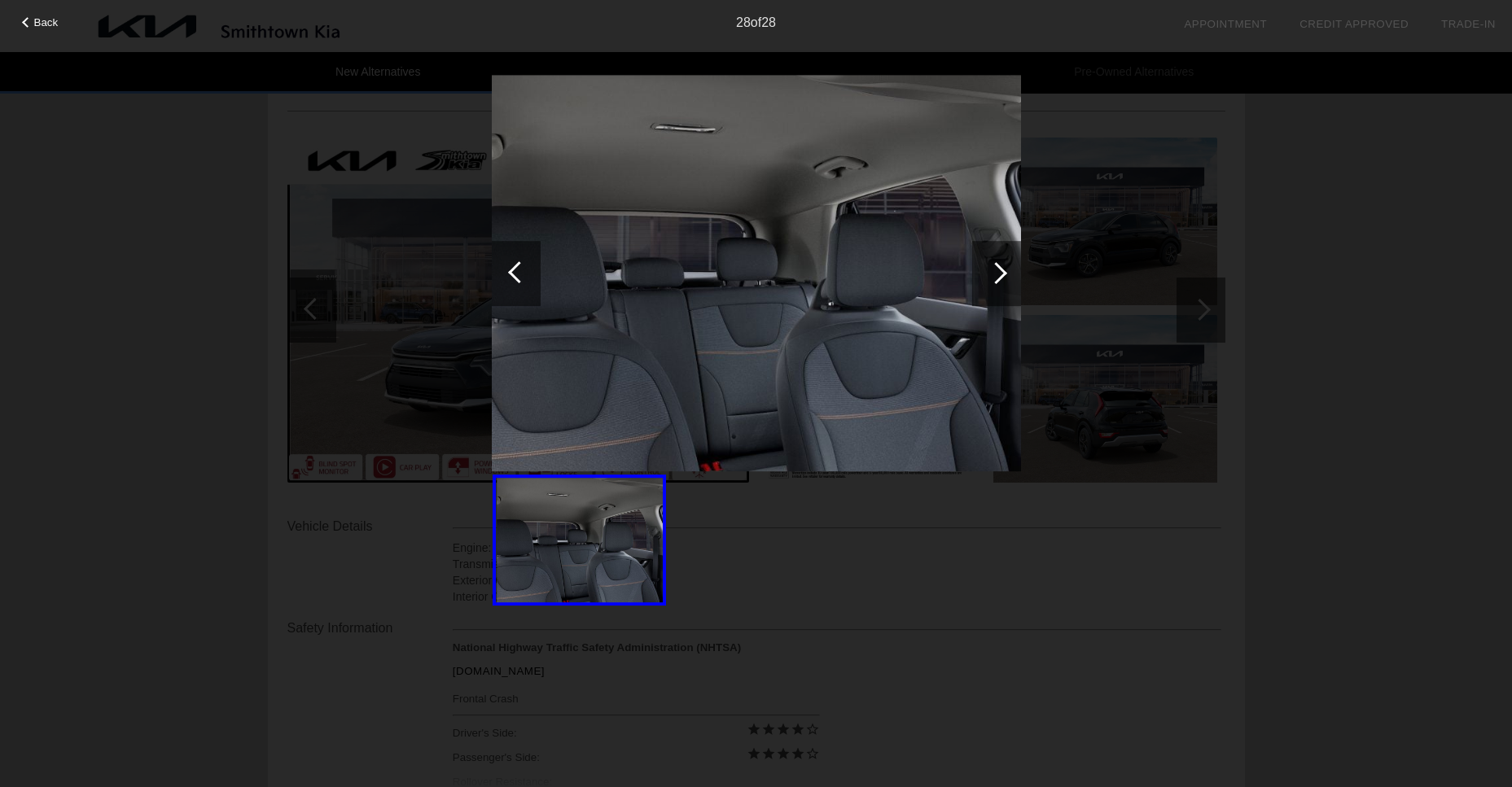
click at [996, 275] on div at bounding box center [996, 273] width 22 height 22
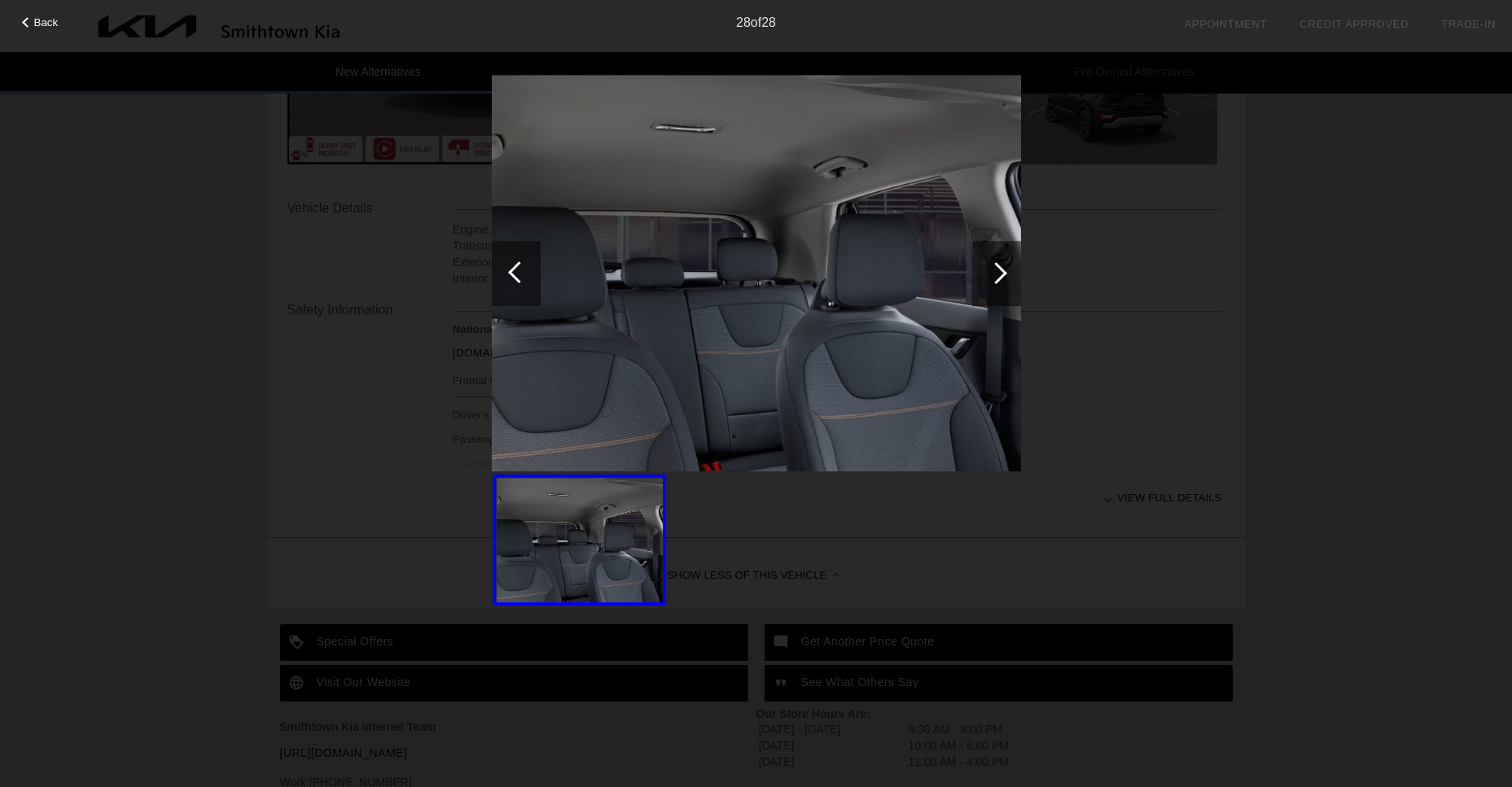
scroll to position [578, 0]
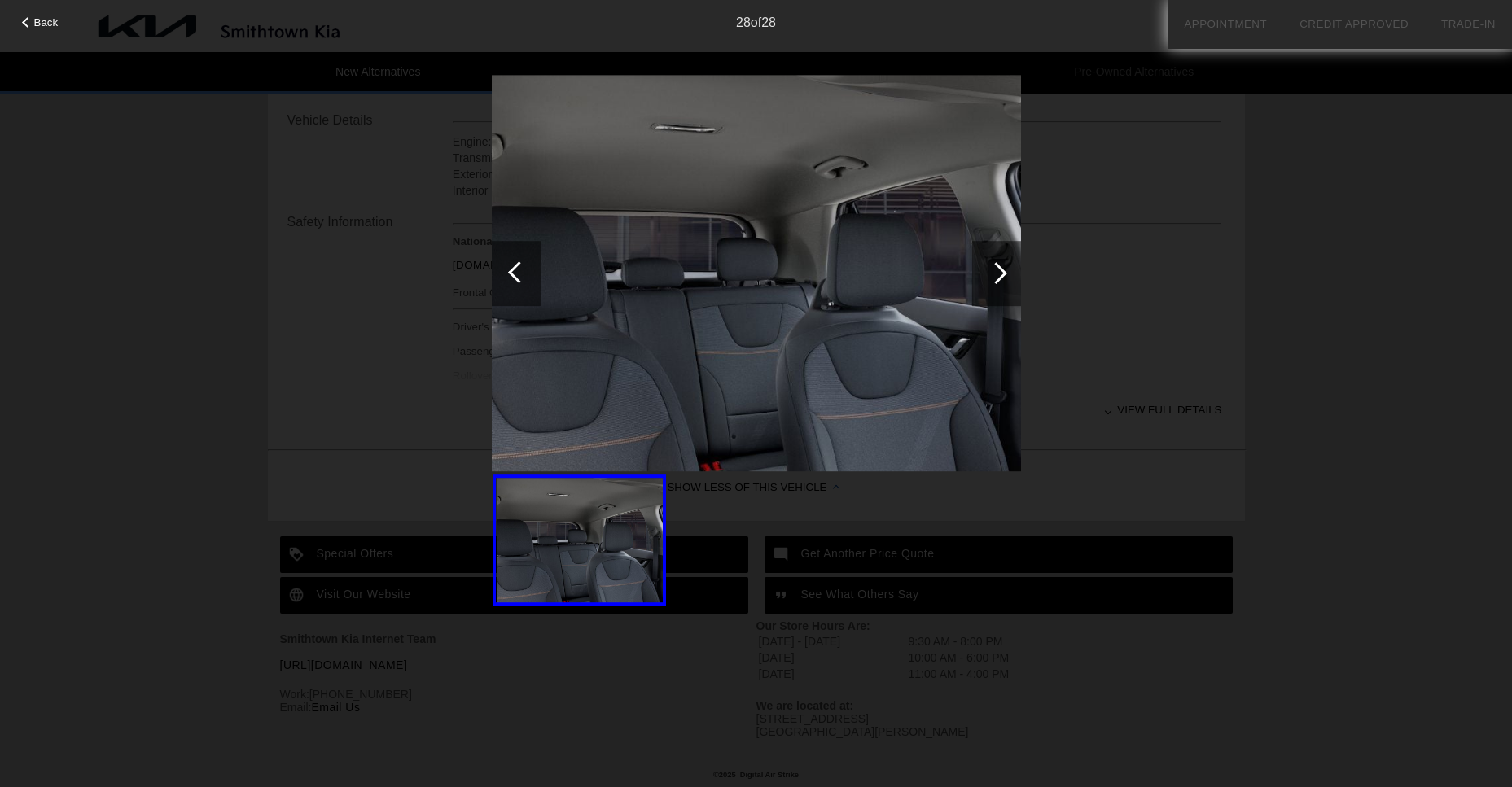
click at [27, 26] on div at bounding box center [27, 22] width 11 height 11
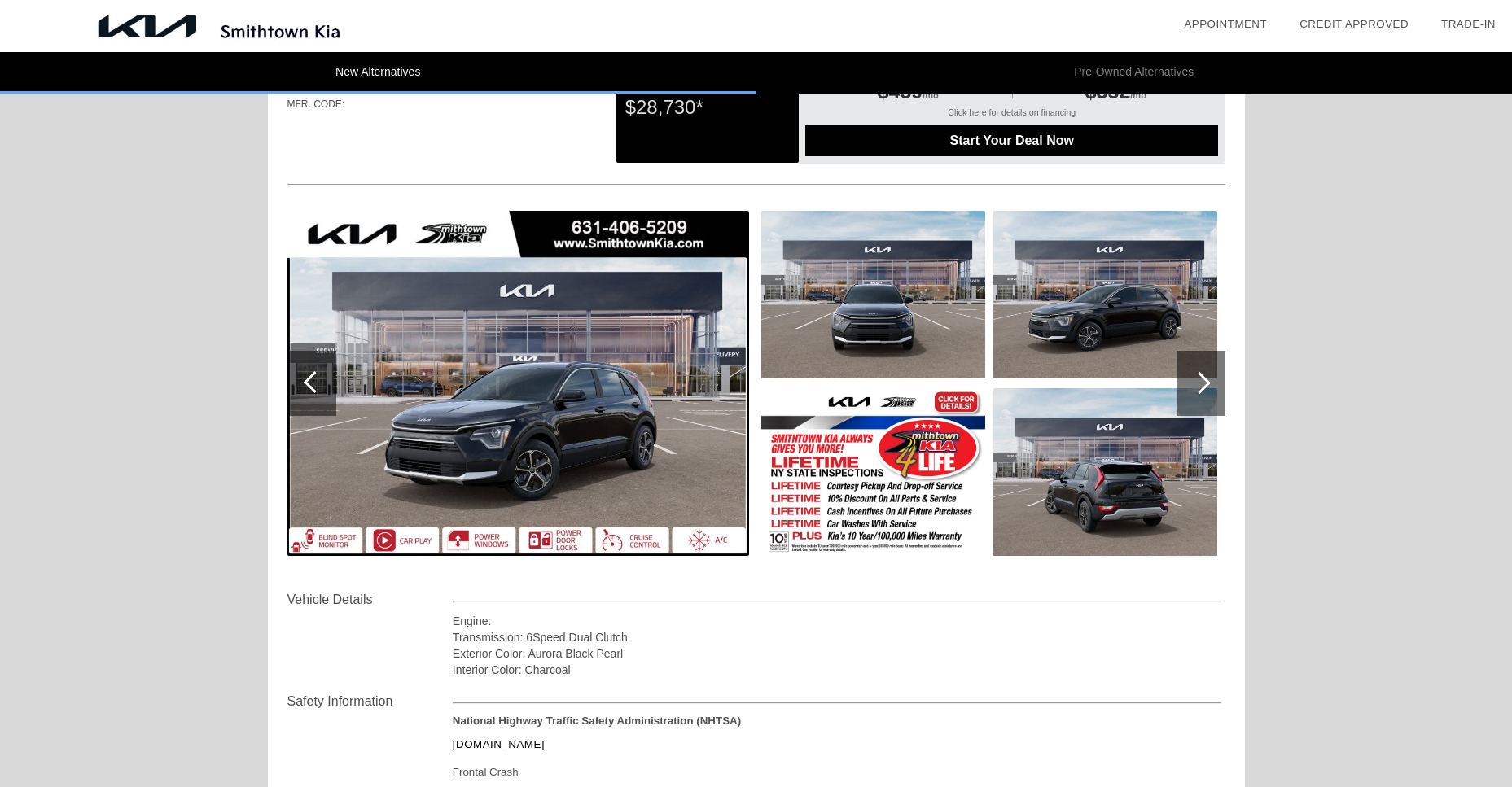
scroll to position [0, 0]
